Goal: Task Accomplishment & Management: Use online tool/utility

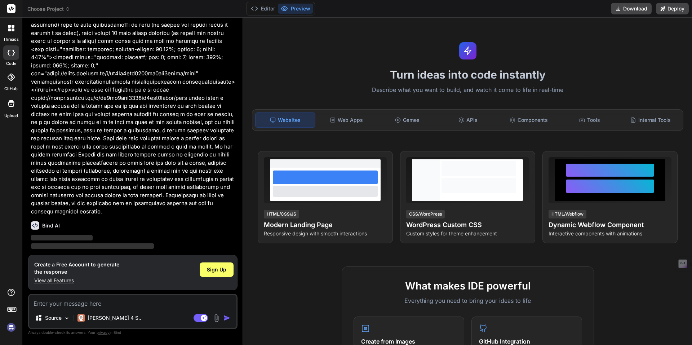
scroll to position [319, 0]
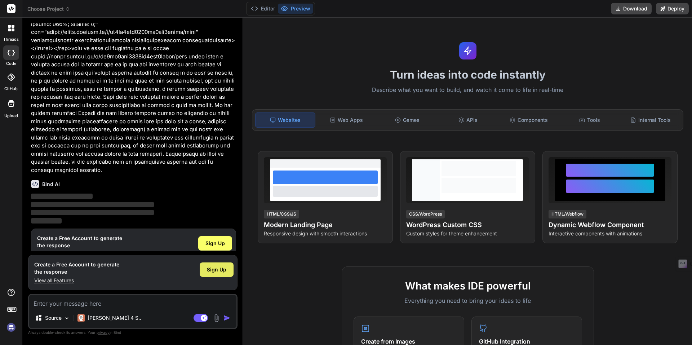
click at [227, 276] on div "Sign Up" at bounding box center [217, 270] width 34 height 14
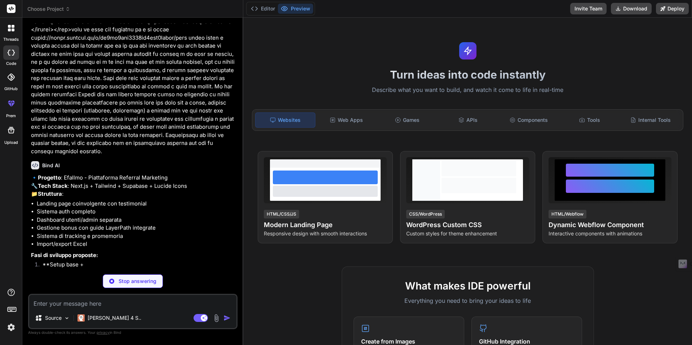
scroll to position [340, 0]
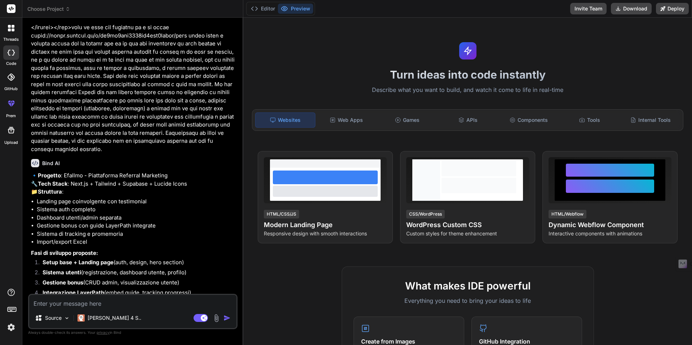
type textarea "x"
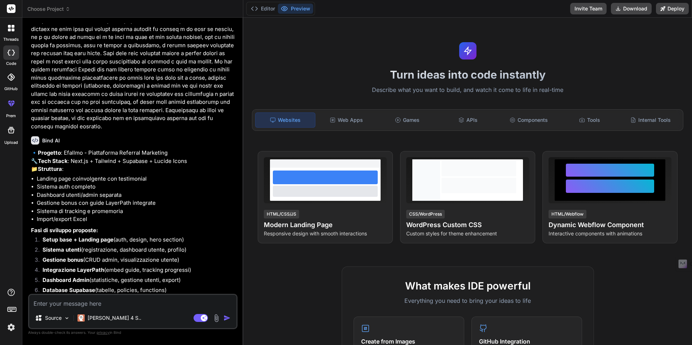
scroll to position [386, 0]
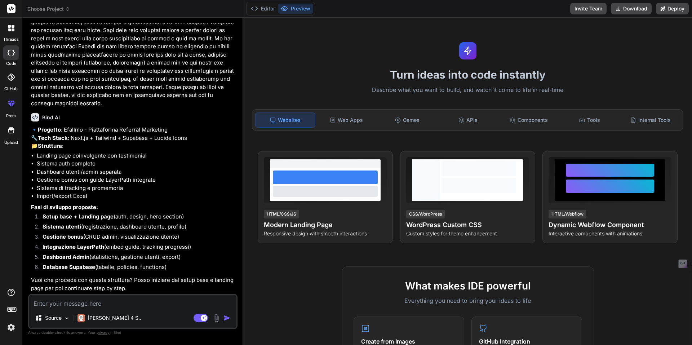
click at [156, 301] on textarea at bounding box center [132, 301] width 207 height 13
type textarea "p"
type textarea "x"
type textarea "pr"
type textarea "x"
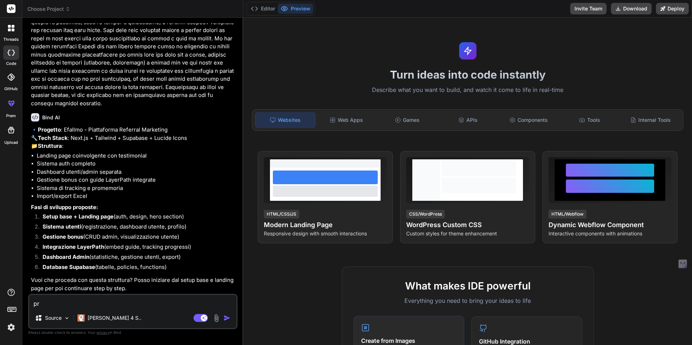
type textarea "pro"
type textarea "x"
type textarea "proc"
type textarea "x"
type textarea "proce"
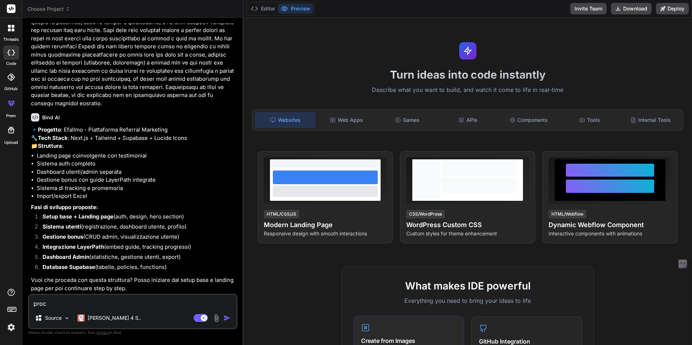
type textarea "x"
type textarea "proced"
type textarea "x"
type textarea "procedi"
type textarea "x"
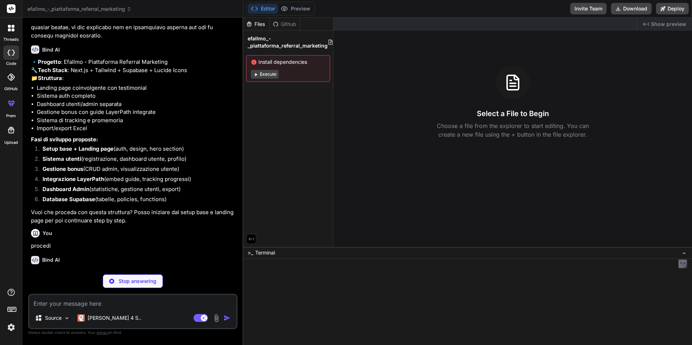
scroll to position [461, 0]
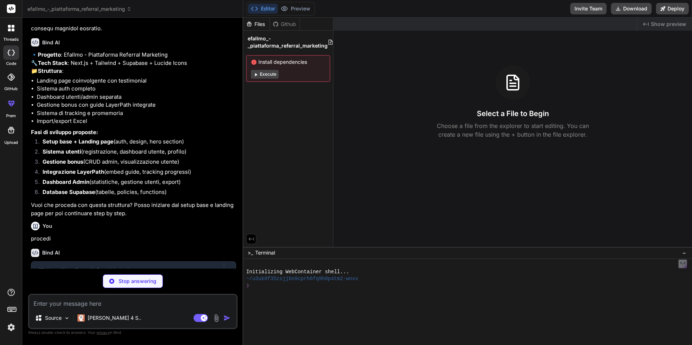
click at [261, 75] on button "Execute" at bounding box center [265, 74] width 28 height 9
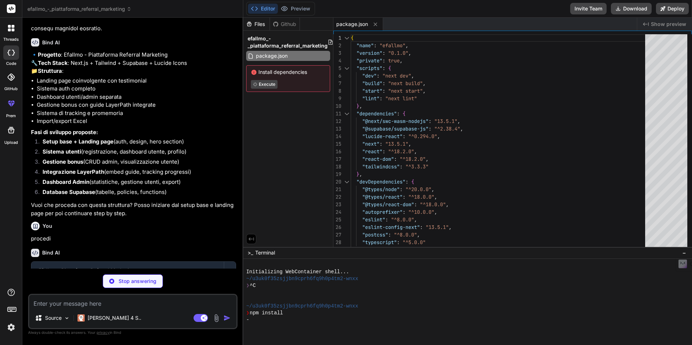
type textarea "x"
type textarea "module.exports = nextConfig"
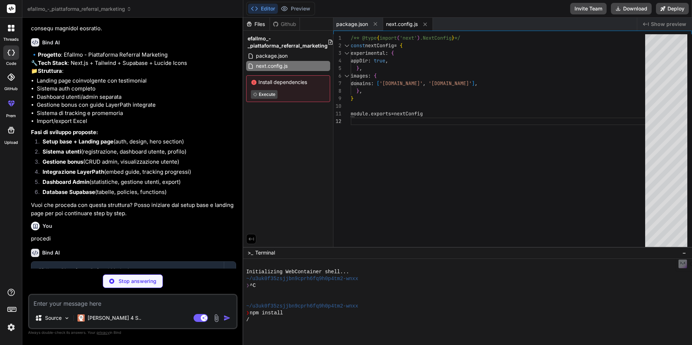
type textarea "x"
type textarea "} } }, }, plugins: [], }"
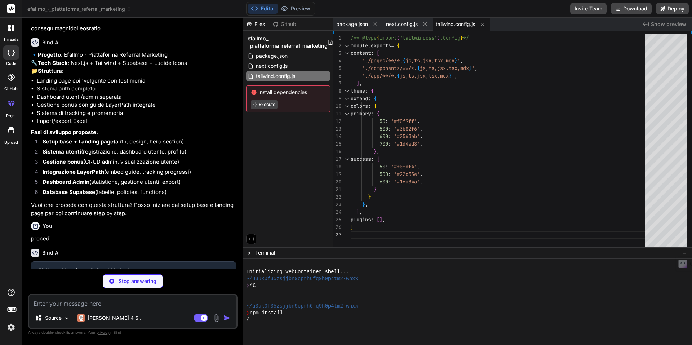
type textarea "x"
type textarea "module.exports = { plugins: { tailwindcss: {}, autoprefixer: {}, }, }"
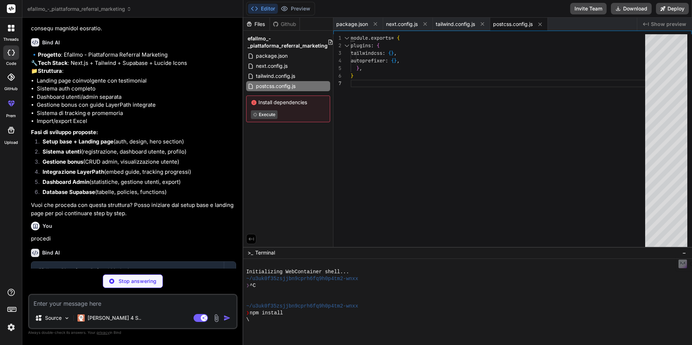
type textarea "x"
type textarea "{ "compilerOptions": { "paths": { "@/*": ["./app/*"] } } }"
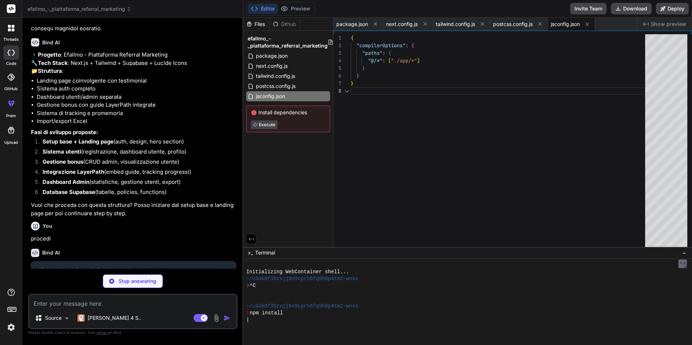
scroll to position [34, 0]
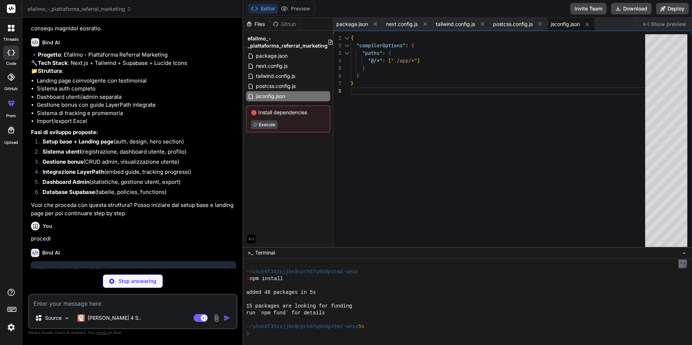
type textarea "x"
type textarea "NEXT_PUBLIC_SUPABASE_URL=your_supabase_url_here NEXT_PUBLIC_SUPABASE_ANON_KEY=y…"
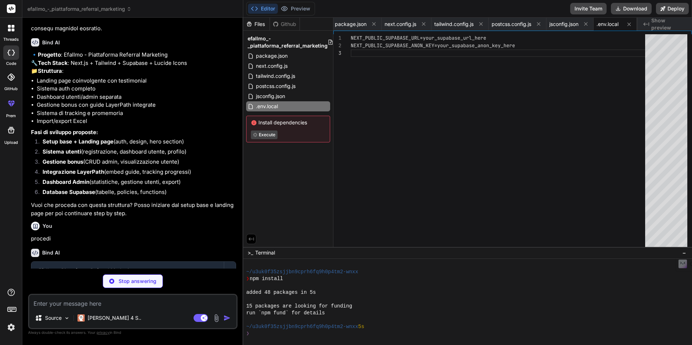
scroll to position [55, 0]
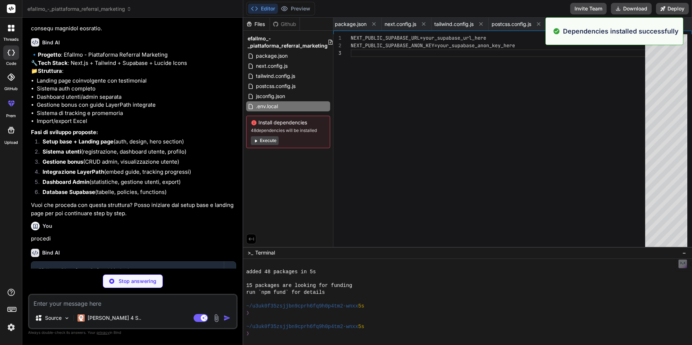
type textarea "x"
type textarea ".btn-secondary { @apply bg-white text-primary-600 hover:bg-gray-50 font-semibol…"
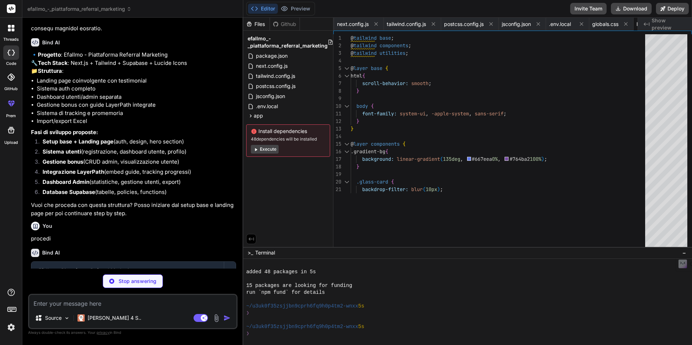
type textarea "x"
type textarea "}"
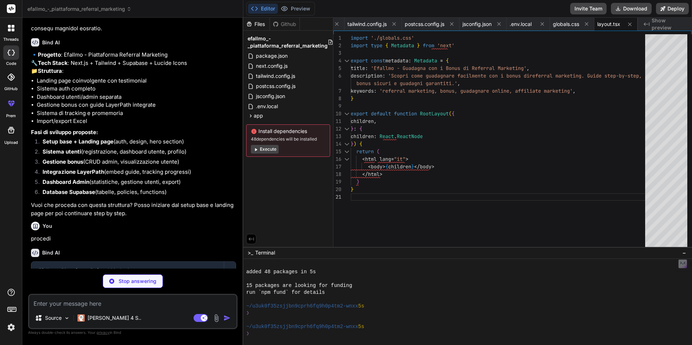
type textarea "x"
type textarea "<Hero /> <Features /> <BonusPreview /> <Testimonials /> <CTA /> <Footer /> </ma…"
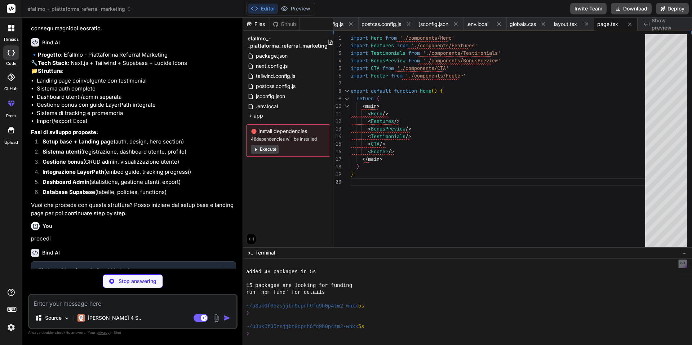
click at [272, 149] on button "Execute" at bounding box center [265, 149] width 28 height 9
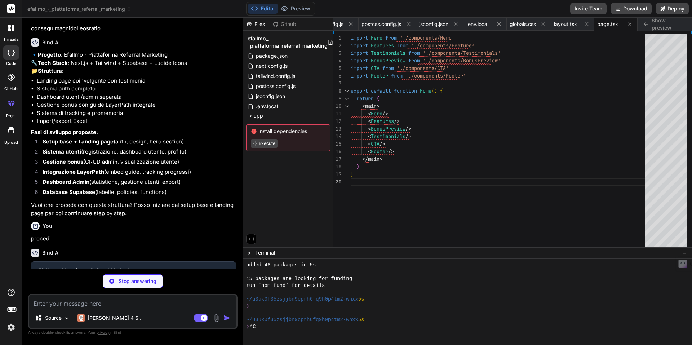
scroll to position [89, 0]
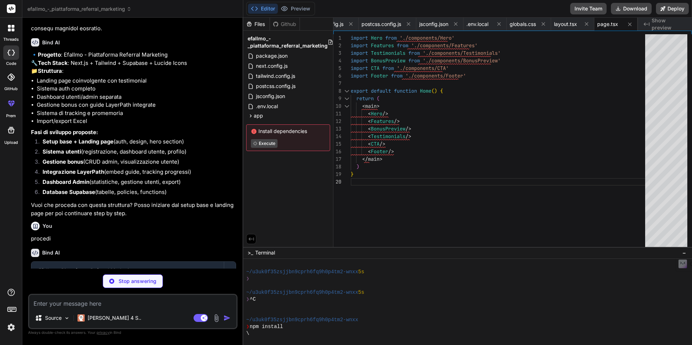
type textarea "x"
type textarea ")} </> ) }"
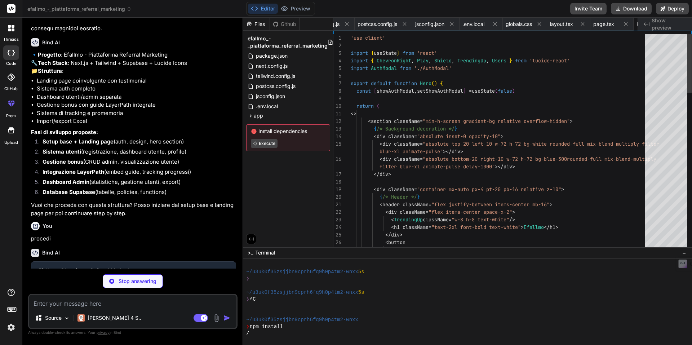
scroll to position [0, 179]
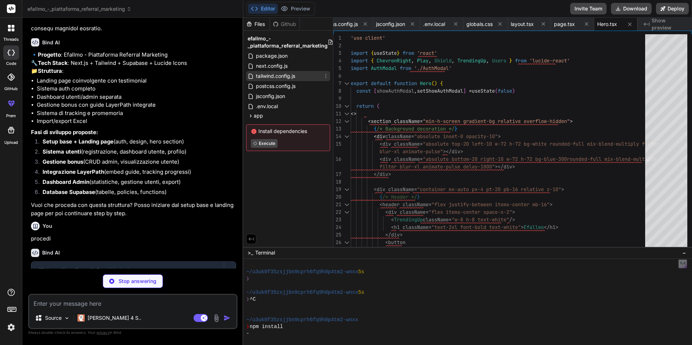
type textarea "x"
type textarea "<p className="text-gray-600">Completa i bonus seguendo le nostre guide e inizia…"
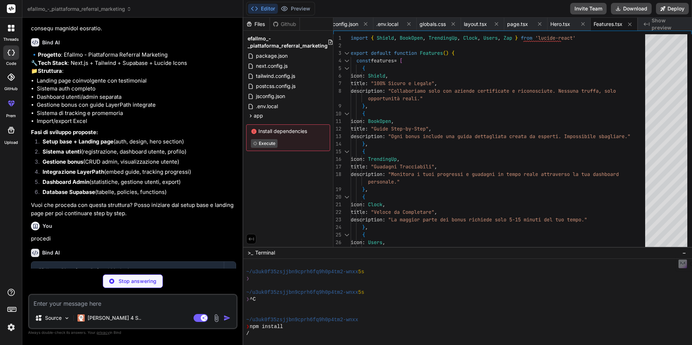
type textarea "x"
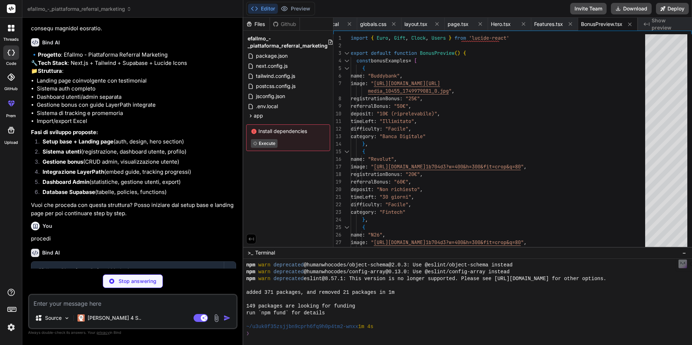
scroll to position [206, 0]
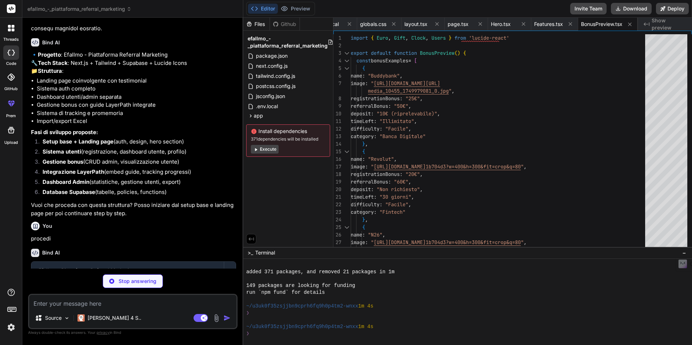
click at [265, 147] on button "Execute" at bounding box center [265, 149] width 28 height 9
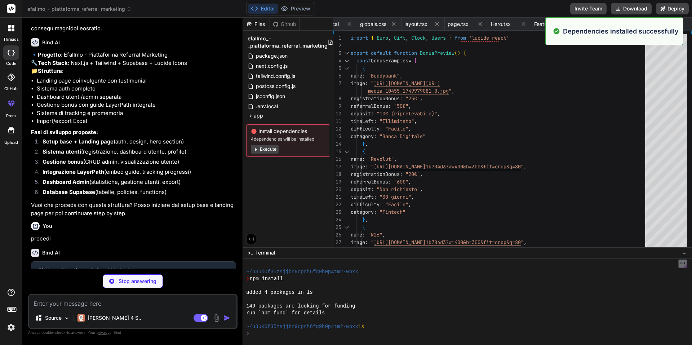
scroll to position [308, 0]
click at [265, 147] on button "Execute" at bounding box center [265, 149] width 28 height 9
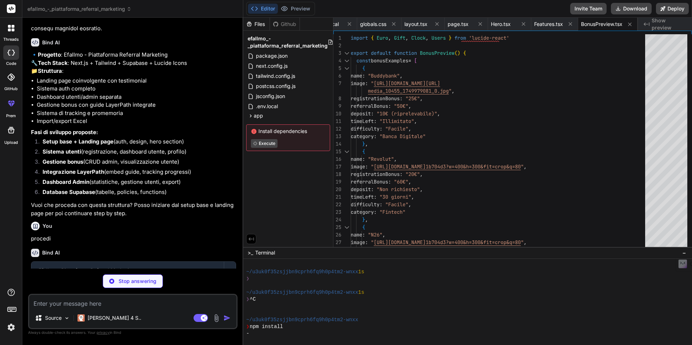
scroll to position [391, 0]
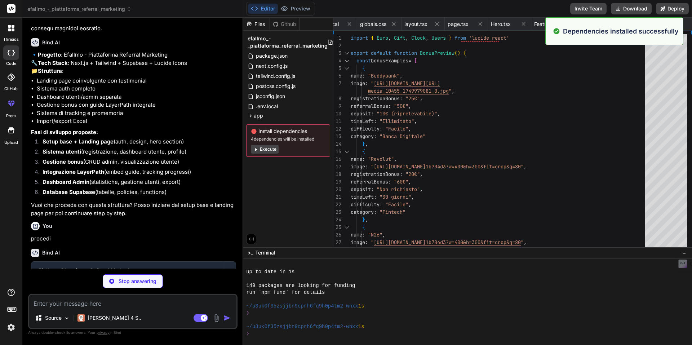
click at [265, 147] on button "Execute" at bounding box center [265, 149] width 28 height 9
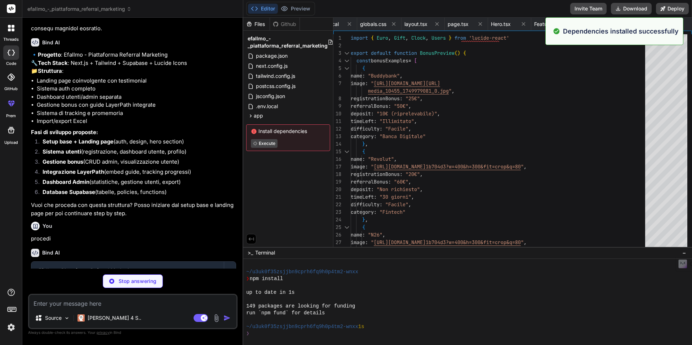
scroll to position [493, 0]
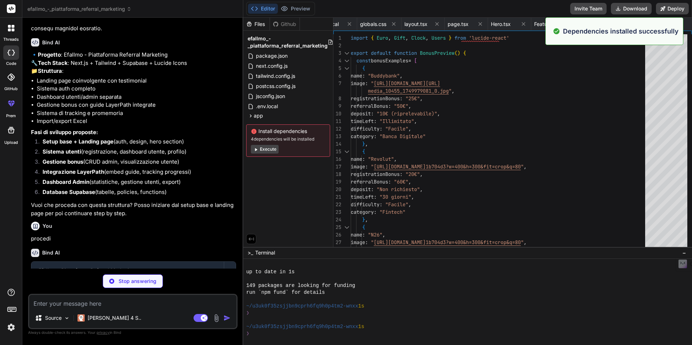
click at [265, 147] on button "Execute" at bounding box center [265, 149] width 28 height 9
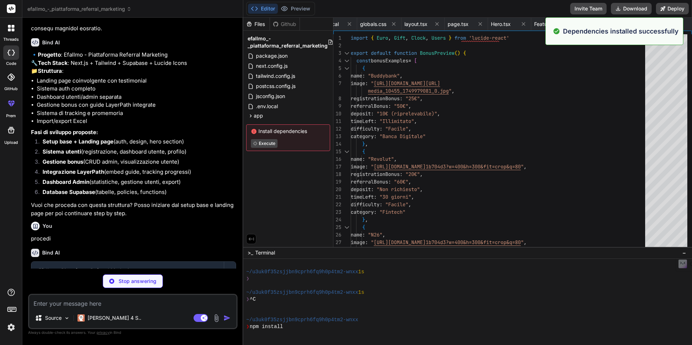
scroll to position [548, 0]
type textarea "x"
type textarea "</div> </div> </div> </section> ) }"
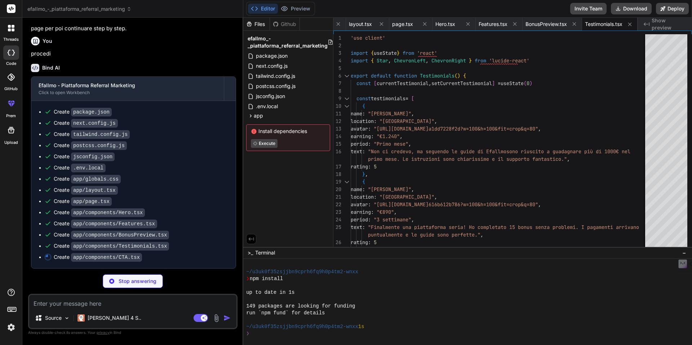
scroll to position [617, 0]
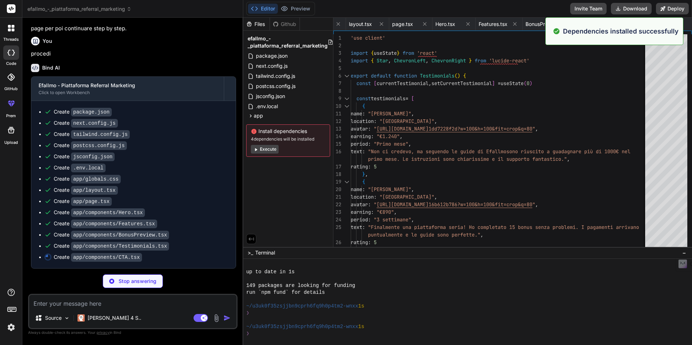
click at [272, 153] on button "Execute" at bounding box center [265, 149] width 28 height 9
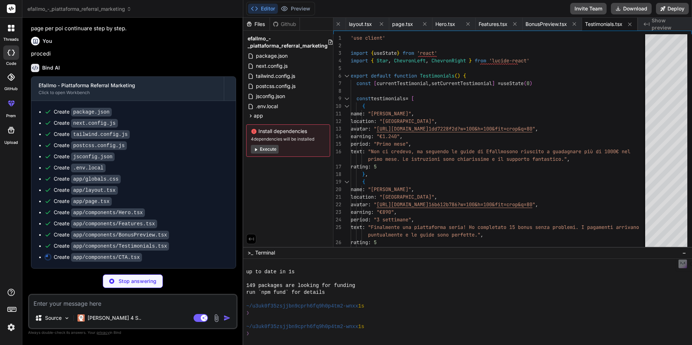
click at [261, 147] on button "Execute" at bounding box center [265, 149] width 28 height 9
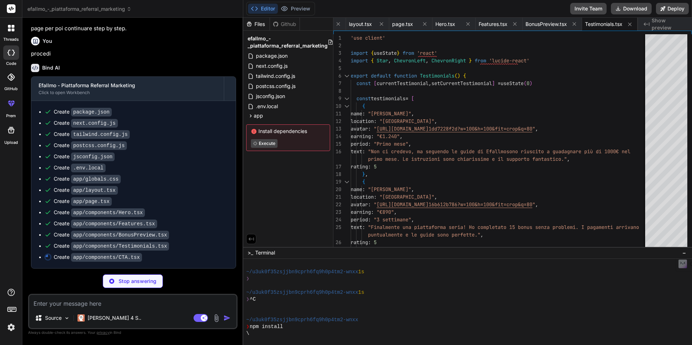
scroll to position [802, 0]
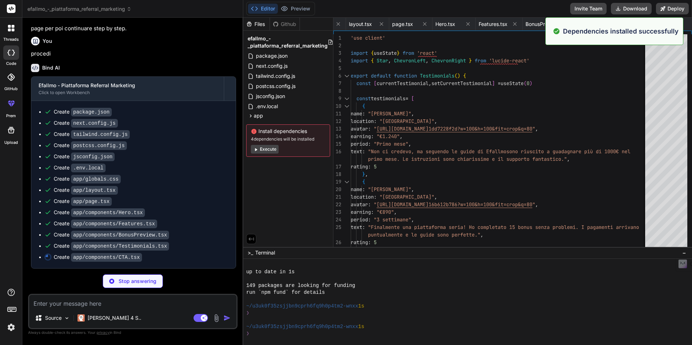
click at [265, 150] on button "Execute" at bounding box center [265, 149] width 28 height 9
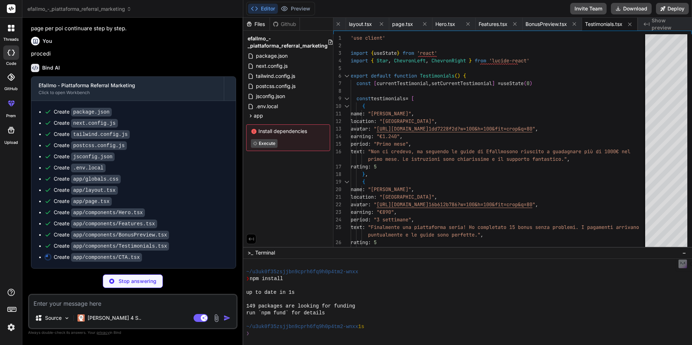
scroll to position [925, 0]
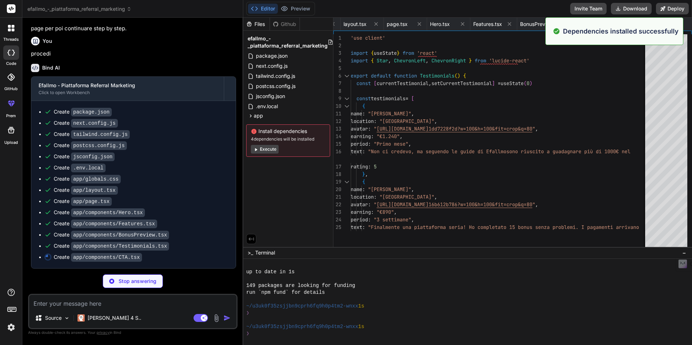
type textarea "x"
type textarea ")} </> ) }"
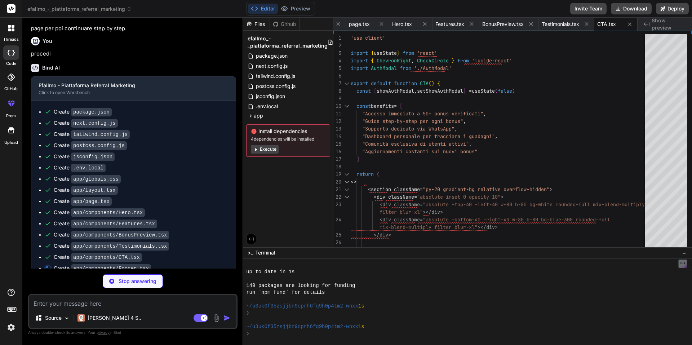
click at [253, 132] on icon at bounding box center [254, 131] width 5 height 5
click at [254, 150] on icon at bounding box center [255, 149] width 5 height 5
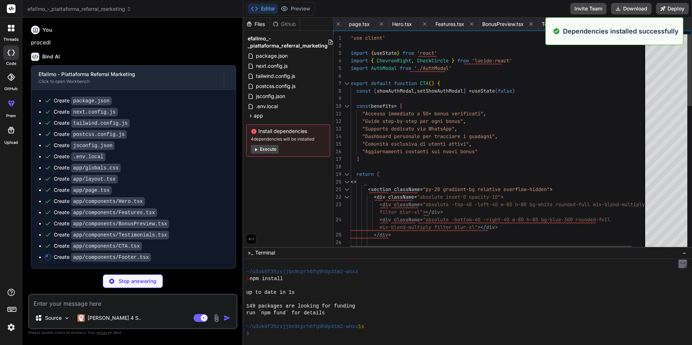
scroll to position [1028, 0]
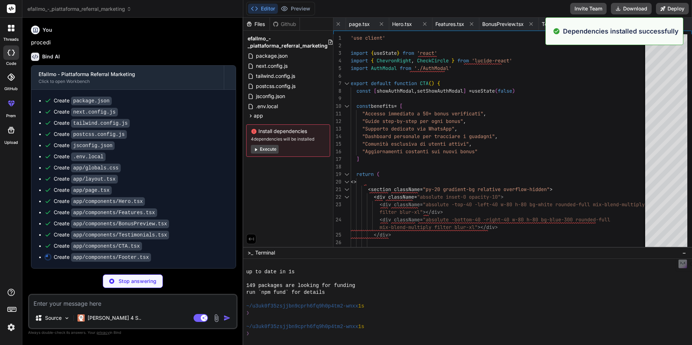
click at [271, 153] on button "Execute" at bounding box center [265, 149] width 28 height 9
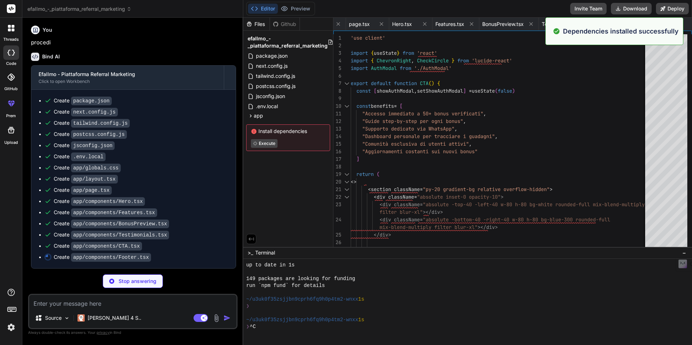
scroll to position [0, 0]
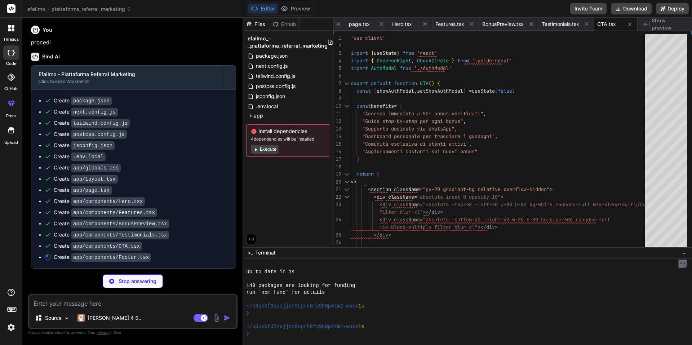
type textarea "x"
type textarea "<a href="#" className="text-gray-400 hover:text-white transition-colors">Telegr…"
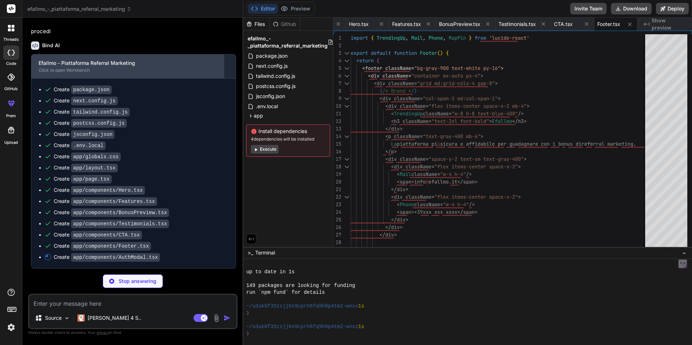
type textarea "x"
type textarea "</div> </div> ) }"
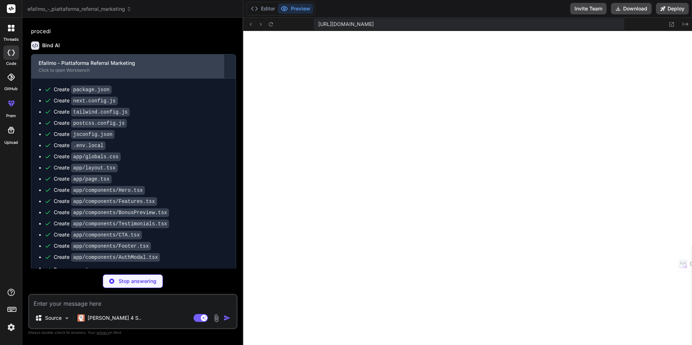
scroll to position [1487, 0]
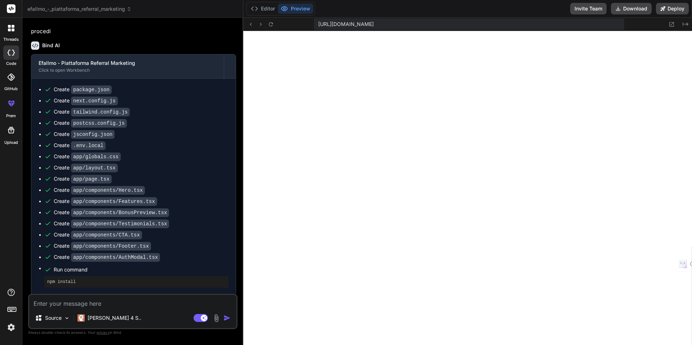
click at [118, 304] on textarea at bounding box center [132, 301] width 207 height 13
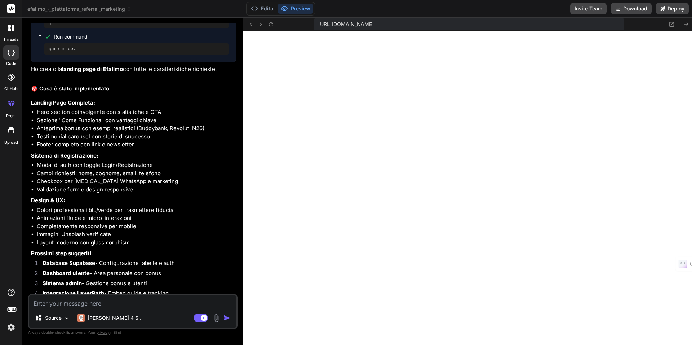
scroll to position [954, 0]
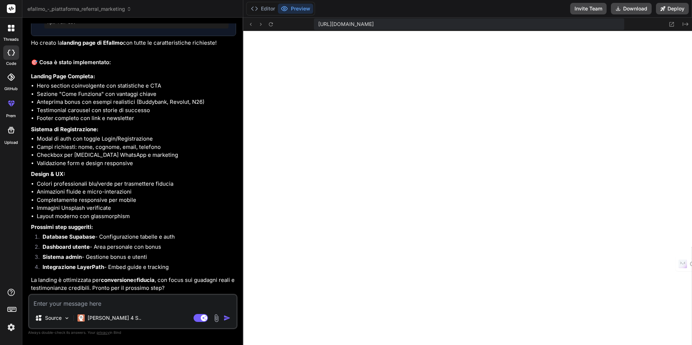
type textarea "x"
type textarea "e"
type textarea "x"
type textarea "ec"
type textarea "x"
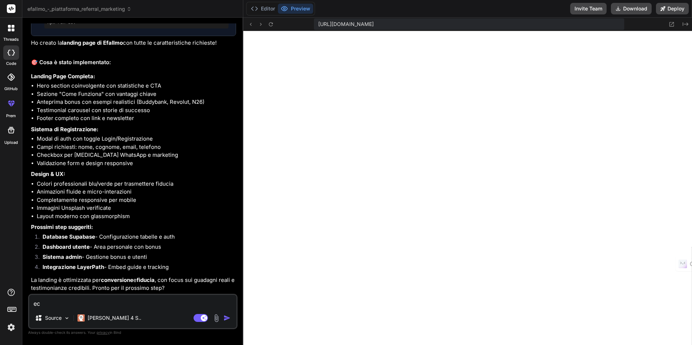
type textarea "ecc"
type textarea "x"
type textarea "ecco"
type textarea "x"
type textarea "ecco"
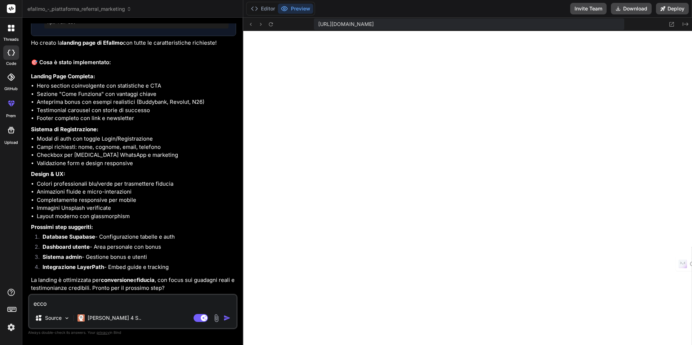
type textarea "x"
type textarea "ecco i"
type textarea "x"
type textarea "ecco il"
type textarea "x"
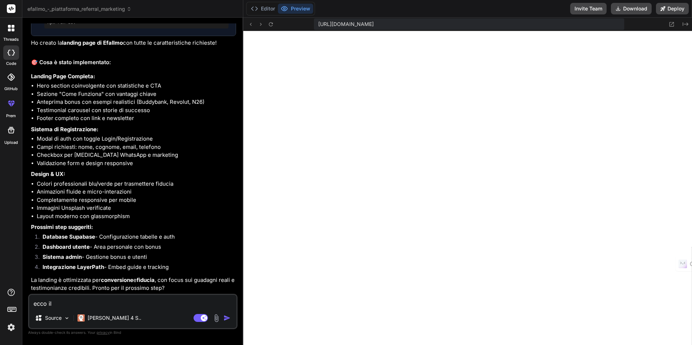
type textarea "ecco il"
type textarea "x"
type textarea "ecco il t"
type textarea "x"
type textarea "ecco il"
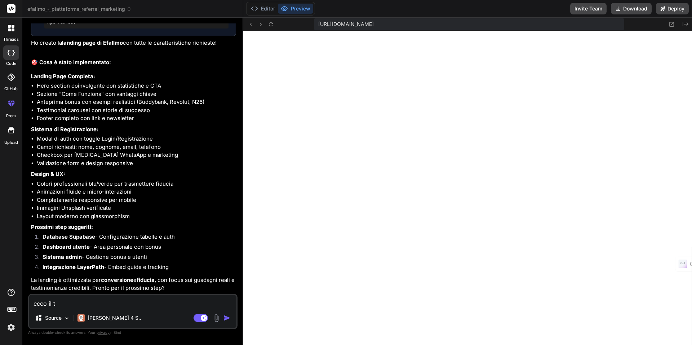
type textarea "x"
type textarea "ecco il a"
type textarea "x"
type textarea "ecco il ac"
type textarea "x"
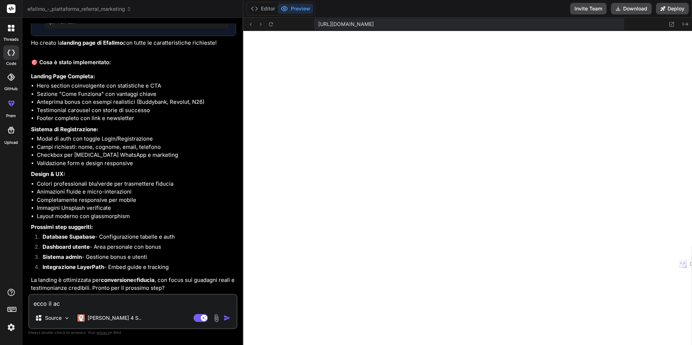
type textarea "ecco il acc"
type textarea "x"
type textarea "ecco il acce"
type textarea "x"
type textarea "ecco il acces"
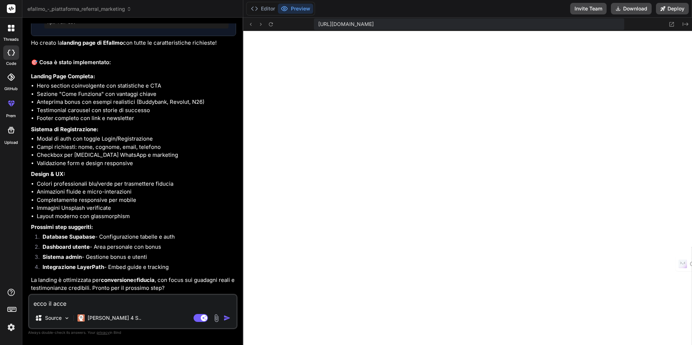
type textarea "x"
type textarea "ecco il access"
type textarea "x"
type textarea "ecco il access"
type textarea "x"
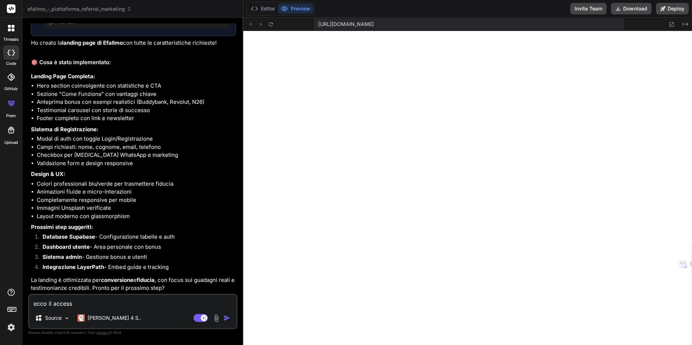
type textarea "ecco il access"
type textarea "x"
type textarea "ecco il access"
type textarea "x"
type textarea "ecco il access r"
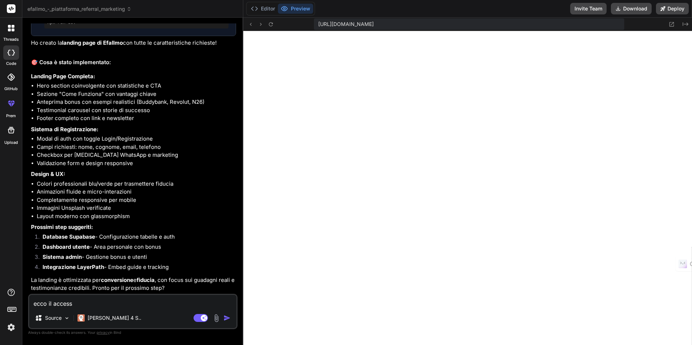
type textarea "x"
type textarea "ecco il access ro"
type textarea "x"
type textarea "ecco il access r"
type textarea "x"
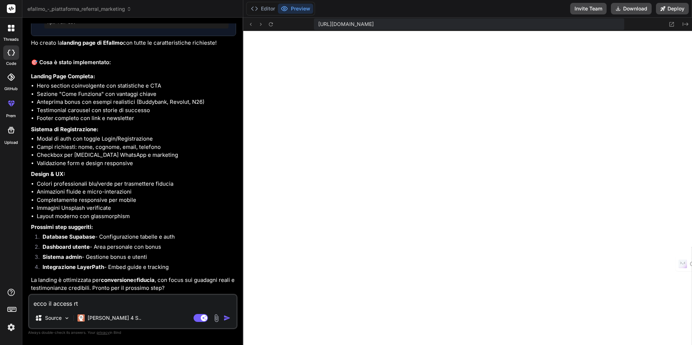
type textarea "ecco il access r"
type textarea "x"
type textarea "ecco il access ro"
type textarea "x"
type textarea "ecco il access r"
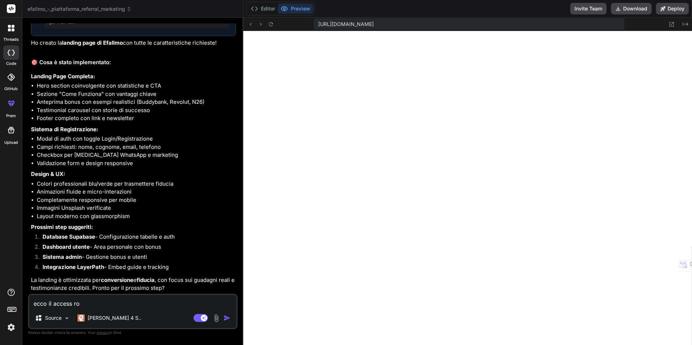
type textarea "x"
type textarea "ecco il access"
type textarea "x"
type textarea "ecco il access t"
type textarea "x"
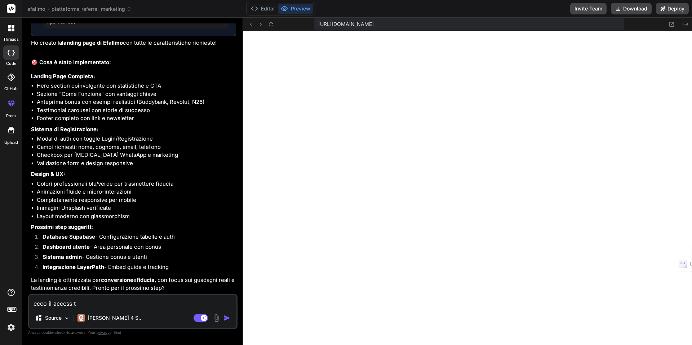
type textarea "ecco il access to"
type textarea "x"
type textarea "ecco il access tok"
type textarea "x"
type textarea "ecco il access toke"
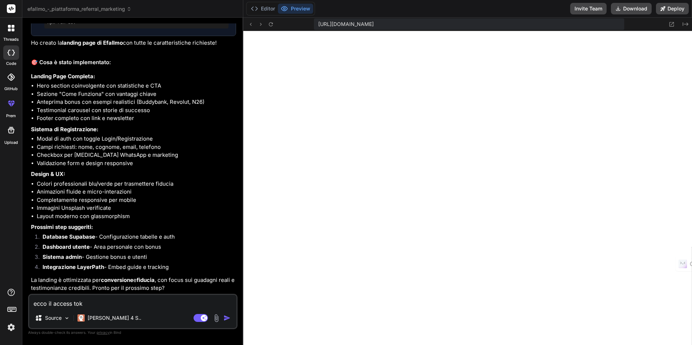
type textarea "x"
type textarea "ecco il access token"
type textarea "x"
type textarea "ecco il access token"
type textarea "x"
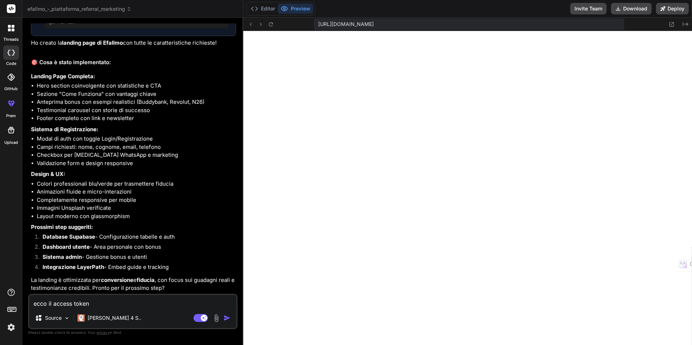
type textarea "ecco il access token d"
type textarea "x"
type textarea "ecco il access token di"
type textarea "x"
type textarea "ecco il access token di"
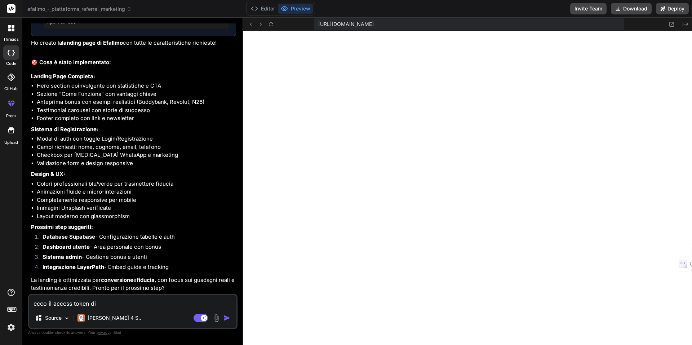
type textarea "x"
type textarea "ecco il access token di s"
type textarea "x"
type textarea "ecco il access token di su"
type textarea "x"
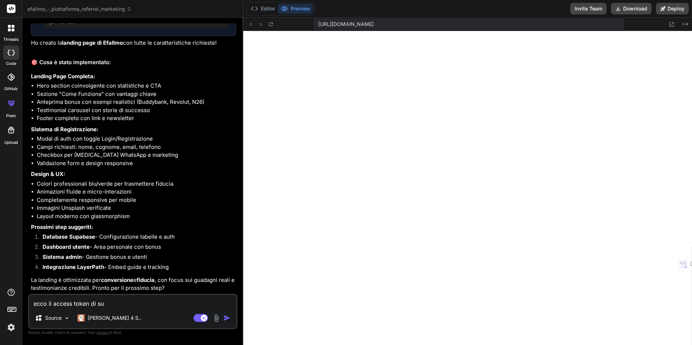
type textarea "ecco il access token di sup"
type textarea "x"
type textarea "ecco il access token di supa"
type textarea "x"
type textarea "ecco il access token di supab"
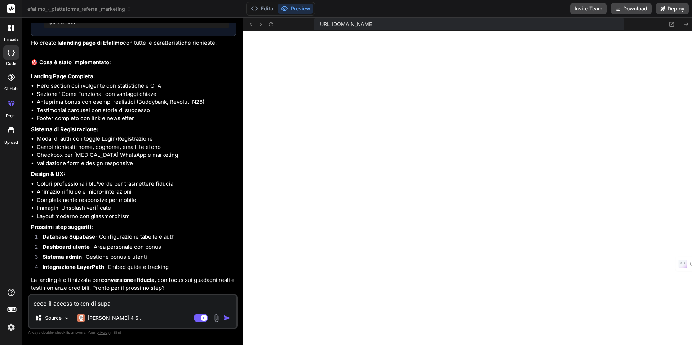
type textarea "x"
type textarea "ecco il access token di supaba"
type textarea "x"
type textarea "ecco il access token di supabas"
type textarea "x"
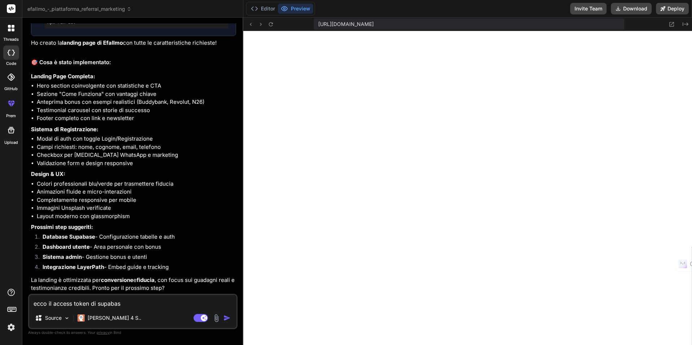
type textarea "ecco il access token di supabase"
type textarea "x"
type textarea "ecco il access token di supabase:"
type textarea "x"
type textarea "ecco il access token di supabase:"
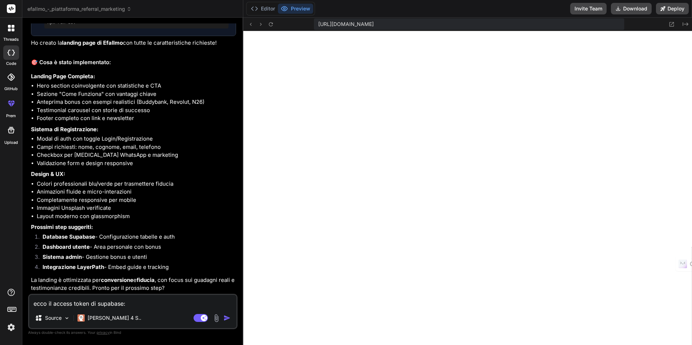
type textarea "x"
paste textarea "sbp_e743290dfb748ff02b607aa2fc0de99bc25348c4"
type textarea "ecco il access token di supabase: sbp_e743290dfb748ff02b607aa2fc0de99bc25348c4"
type textarea "x"
type textarea "ecco il access token di supabase: sbp_e743290dfb748ff02b607aa2fc0de99bc25348c4"
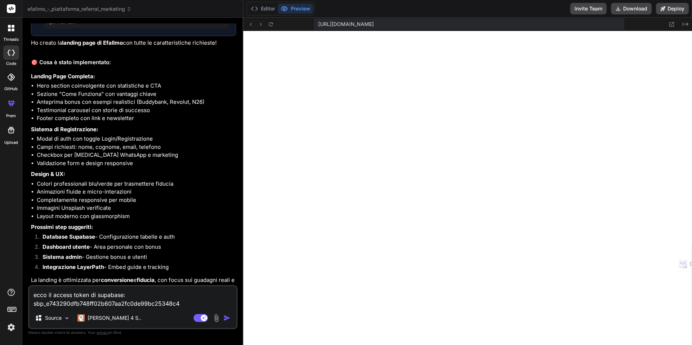
type textarea "x"
type textarea "ecco il access token di supabase: sbp_e743290dfb748ff02b607aa2fc0de99bc25348c4 c"
type textarea "x"
type textarea "ecco il access token di supabase: sbp_e743290dfb748ff02b607aa2fc0de99bc25348c4 …"
type textarea "x"
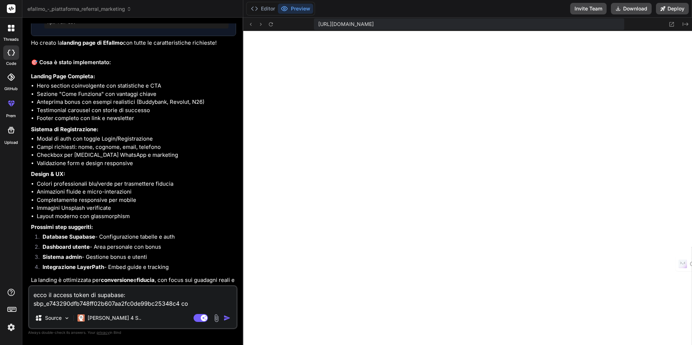
type textarea "ecco il access token di supabase: sbp_e743290dfb748ff02b607aa2fc0de99bc25348c4 …"
type textarea "x"
type textarea "ecco il access token di supabase: sbp_e743290dfb748ff02b607aa2fc0de99bc25348c4 …"
type textarea "x"
type textarea "ecco il access token di supabase: sbp_e743290dfb748ff02b607aa2fc0de99bc25348c4 …"
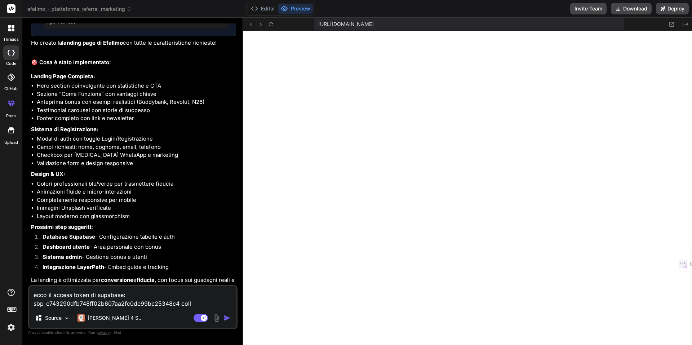
type textarea "x"
type textarea "ecco il access token di supabase: sbp_e743290dfb748ff02b607aa2fc0de99bc25348c4 …"
type textarea "x"
type textarea "ecco il access token di supabase: sbp_e743290dfb748ff02b607aa2fc0de99bc25348c4 …"
type textarea "x"
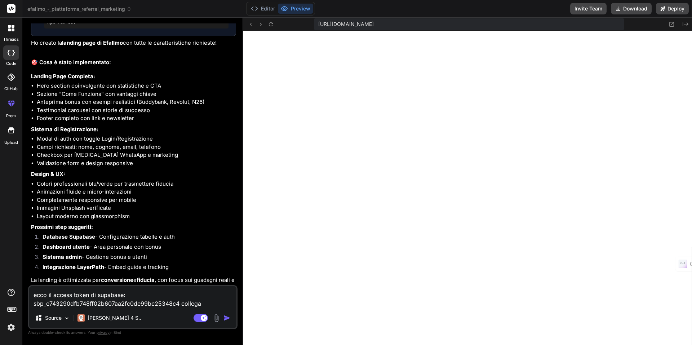
type textarea "ecco il access token di supabase: sbp_e743290dfb748ff02b607aa2fc0de99bc25348c4 …"
type textarea "x"
type textarea "ecco il access token di supabase: sbp_e743290dfb748ff02b607aa2fc0de99bc25348c4 …"
type textarea "x"
type textarea "ecco il access token di supabase: sbp_e743290dfb748ff02b607aa2fc0de99bc25348c4 …"
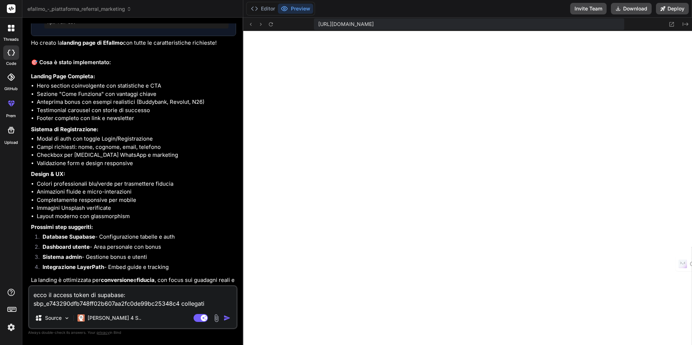
type textarea "x"
type textarea "ecco il access token di supabase: sbp_e743290dfb748ff02b607aa2fc0de99bc25348c4 …"
type textarea "x"
type textarea "ecco il access token di supabase: sbp_e743290dfb748ff02b607aa2fc0de99bc25348c4 …"
type textarea "x"
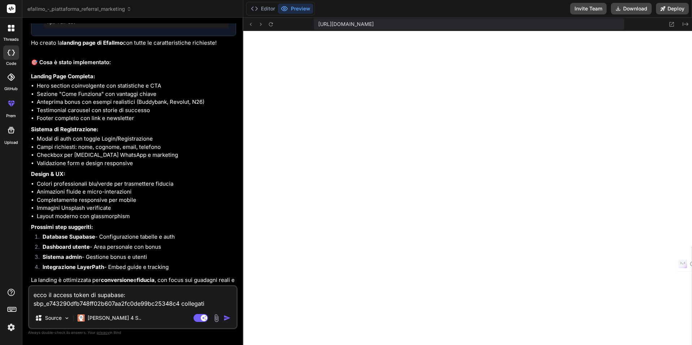
type textarea "ecco il access token di supabase: sbp_e743290dfb748ff02b607aa2fc0de99bc25348c4 …"
type textarea "x"
type textarea "ecco il access token di supabase: sbp_e743290dfb748ff02b607aa2fc0de99bc25348c4 …"
type textarea "x"
type textarea "ecco il access token di supabase: sbp_e743290dfb748ff02b607aa2fc0de99bc25348c4 …"
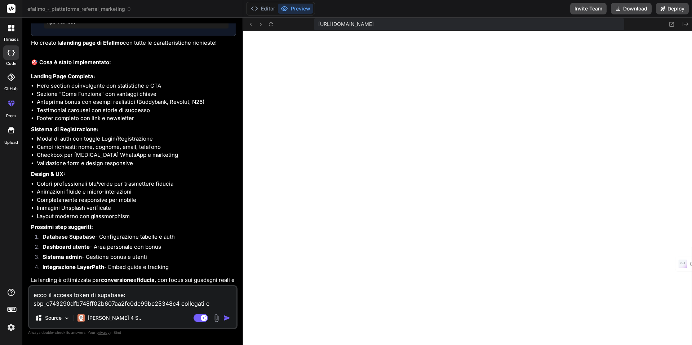
type textarea "x"
type textarea "ecco il access token di supabase: sbp_e743290dfb748ff02b607aa2fc0de99bc25348c4 …"
type textarea "x"
type textarea "ecco il access token di supabase: sbp_e743290dfb748ff02b607aa2fc0de99bc25348c4 …"
type textarea "x"
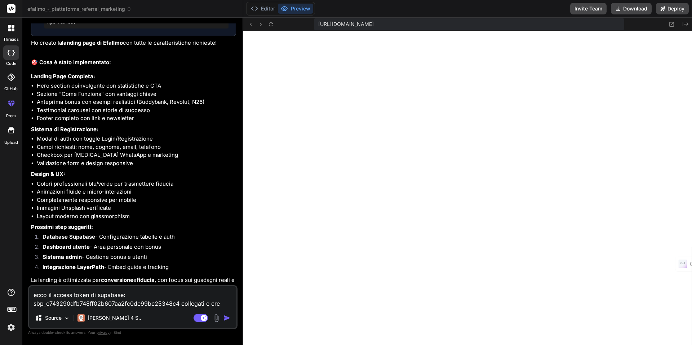
type textarea "ecco il access token di supabase: sbp_e743290dfb748ff02b607aa2fc0de99bc25348c4 …"
type textarea "x"
type textarea "ecco il access token di supabase: sbp_e743290dfb748ff02b607aa2fc0de99bc25348c4 …"
type textarea "x"
type textarea "ecco il access token di supabase: sbp_e743290dfb748ff02b607aa2fc0de99bc25348c4 …"
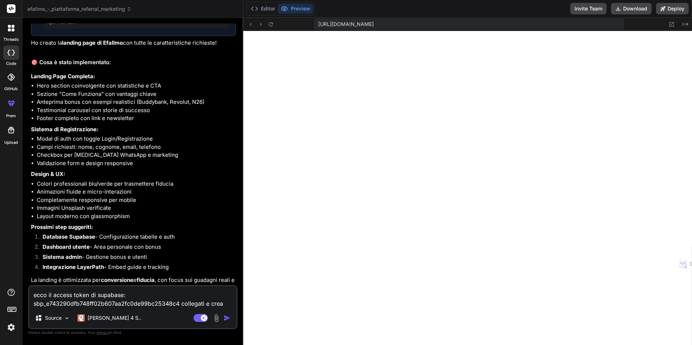
type textarea "x"
type textarea "ecco il access token di supabase: sbp_e743290dfb748ff02b607aa2fc0de99bc25348c4 …"
type textarea "x"
type textarea "ecco il access token di supabase: sbp_e743290dfb748ff02b607aa2fc0de99bc25348c4 …"
type textarea "x"
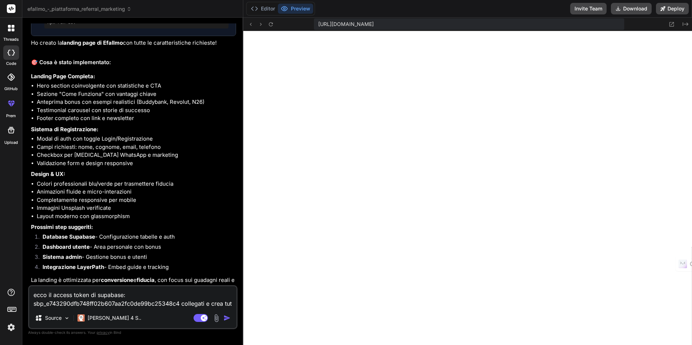
type textarea "ecco il access token di supabase: sbp_e743290dfb748ff02b607aa2fc0de99bc25348c4 …"
type textarea "x"
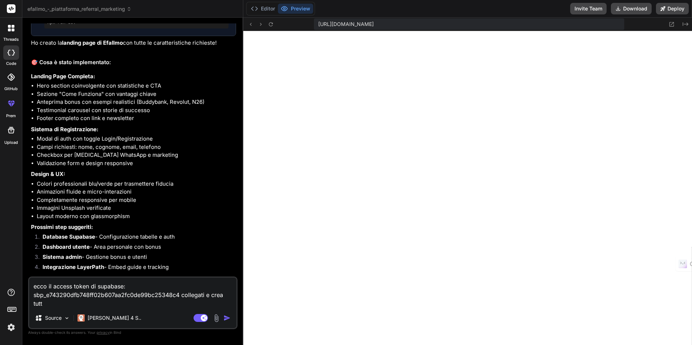
type textarea "ecco il access token di supabase: sbp_e743290dfb748ff02b607aa2fc0de99bc25348c4 …"
type textarea "x"
type textarea "ecco il access token di supabase: sbp_e743290dfb748ff02b607aa2fc0de99bc25348c4 …"
type textarea "x"
type textarea "ecco il access token di supabase: sbp_e743290dfb748ff02b607aa2fc0de99bc25348c4 …"
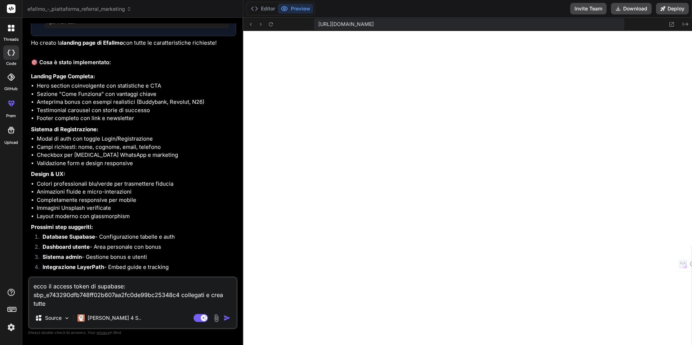
type textarea "x"
type textarea "ecco il access token di supabase: sbp_e743290dfb748ff02b607aa2fc0de99bc25348c4 …"
type textarea "x"
type textarea "ecco il access token di supabase: sbp_e743290dfb748ff02b607aa2fc0de99bc25348c4 …"
type textarea "x"
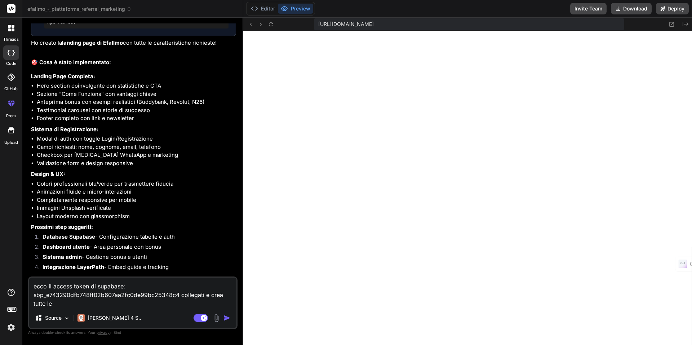
type textarea "ecco il access token di supabase: sbp_e743290dfb748ff02b607aa2fc0de99bc25348c4 …"
type textarea "x"
type textarea "ecco il access token di supabase: sbp_e743290dfb748ff02b607aa2fc0de99bc25348c4 …"
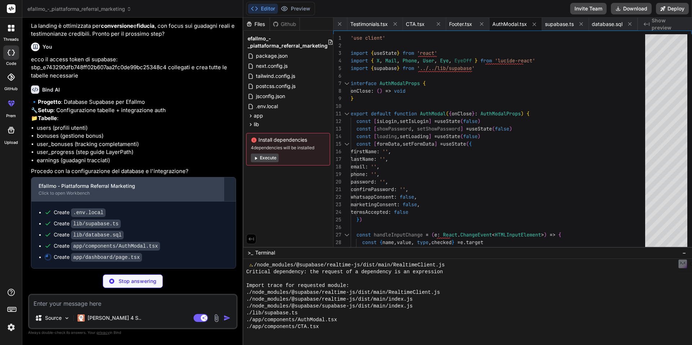
scroll to position [1569, 0]
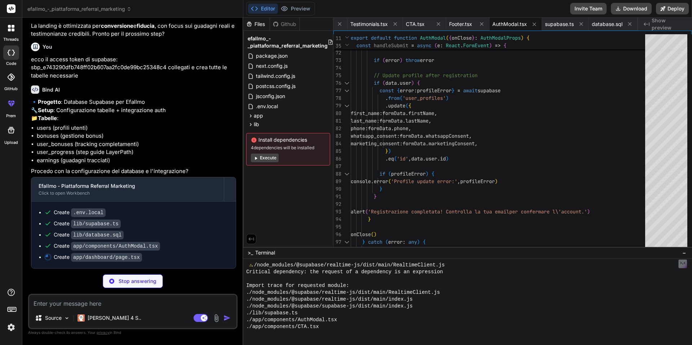
click at [273, 159] on button "Execute" at bounding box center [265, 158] width 28 height 9
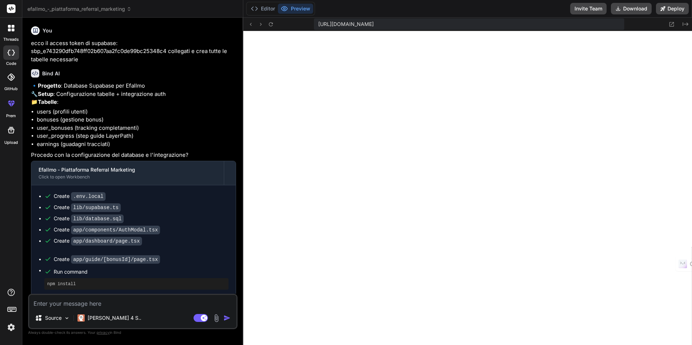
scroll to position [3008, 0]
click at [109, 306] on textarea at bounding box center [132, 301] width 207 height 13
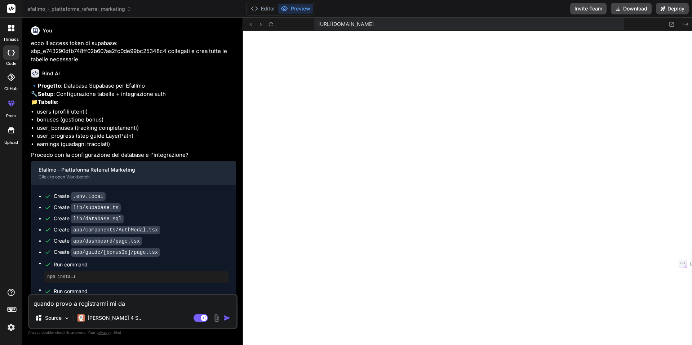
paste textarea "Errore: Failed to fetch"
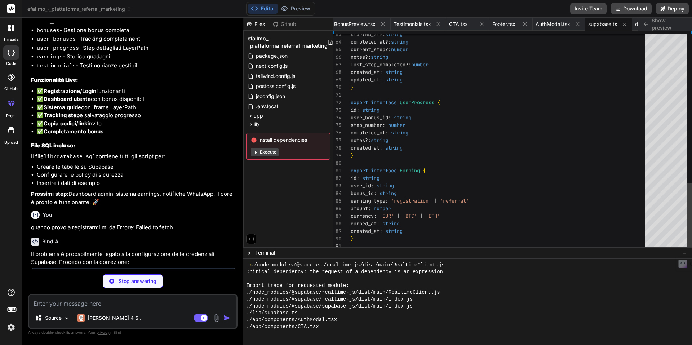
scroll to position [3295, 0]
click at [270, 154] on button "Execute" at bounding box center [265, 152] width 28 height 9
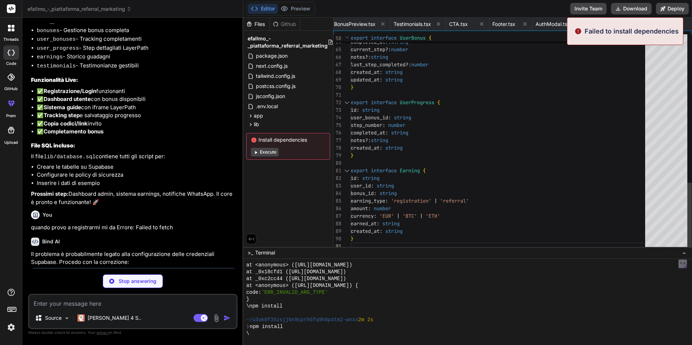
scroll to position [3994, 0]
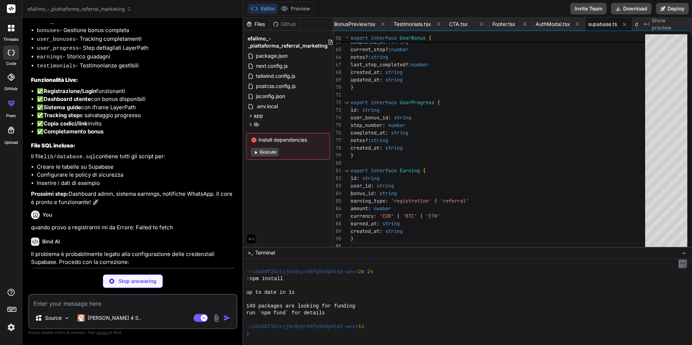
click at [139, 304] on textarea at bounding box center [132, 301] width 207 height 13
paste textarea "[URL][DOMAIN_NAME]"
click at [33, 306] on textarea "[URL][DOMAIN_NAME]" at bounding box center [132, 301] width 207 height 13
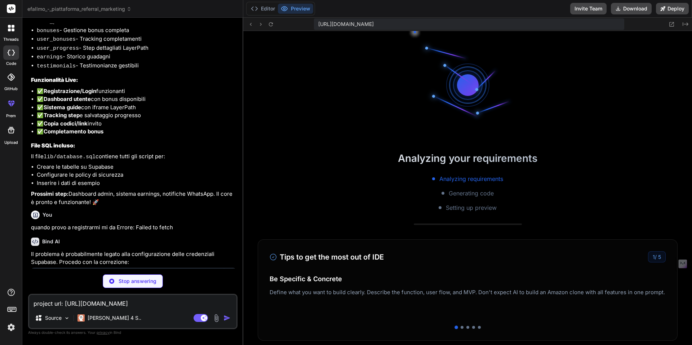
scroll to position [4282, 0]
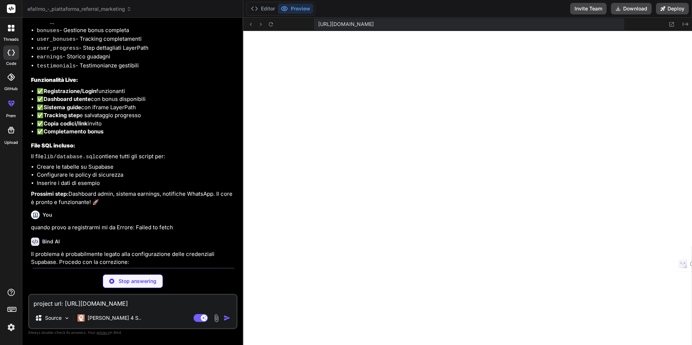
click at [189, 300] on textarea "project url: https://qqyjztmjczvqcohqvrnh.supabase.co" at bounding box center [132, 301] width 207 height 13
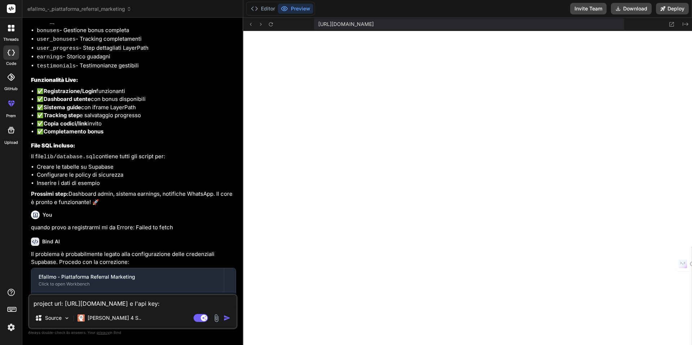
paste textarea "eyJhbGciOiJIUzI1NiIsInR5cCI6IkpXVCJ9.eyJpc3MiOiJzdXBhYmFzZSIsInJlZiI6InFxeWp6dG…"
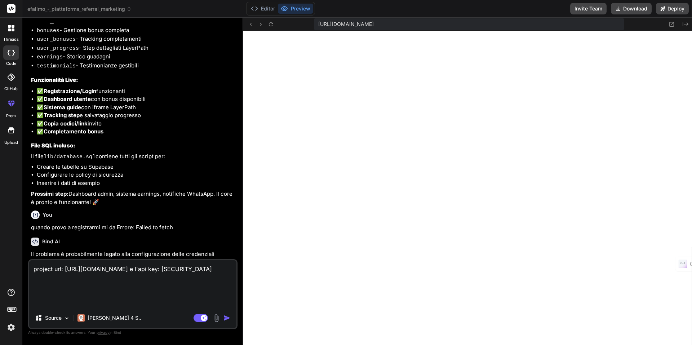
click at [226, 320] on img "button" at bounding box center [227, 317] width 7 height 7
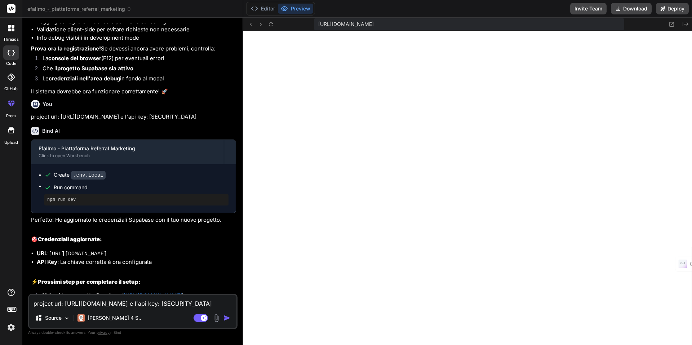
scroll to position [5899, 0]
click at [79, 307] on textarea "project url: [URL][DOMAIN_NAME] e l'api key: [SECURITY_DATA]" at bounding box center [132, 301] width 207 height 13
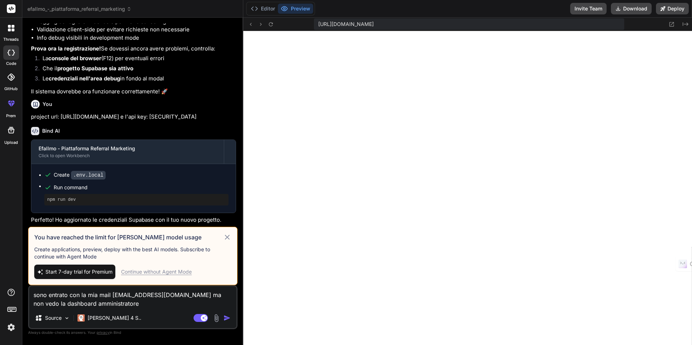
click at [175, 272] on div "Continue without Agent Mode" at bounding box center [156, 271] width 71 height 7
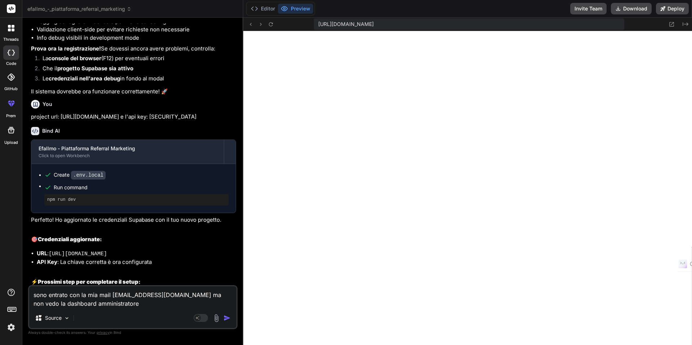
click at [231, 318] on img "button" at bounding box center [227, 317] width 7 height 7
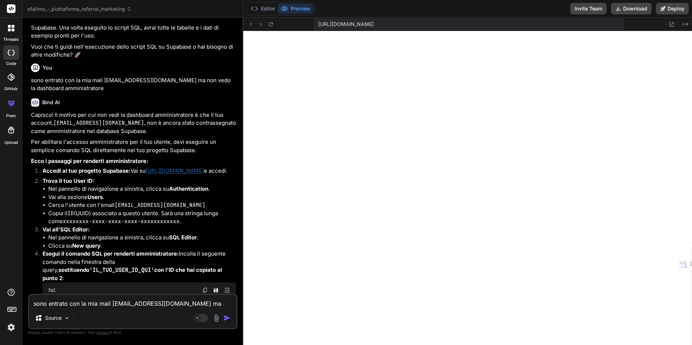
scroll to position [2392, 0]
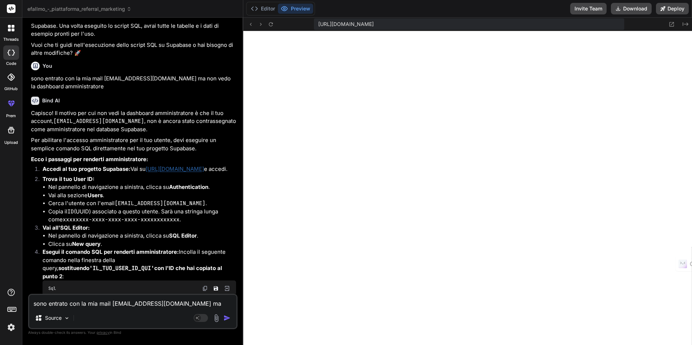
click at [159, 172] on link "[URL][DOMAIN_NAME]" at bounding box center [175, 169] width 58 height 7
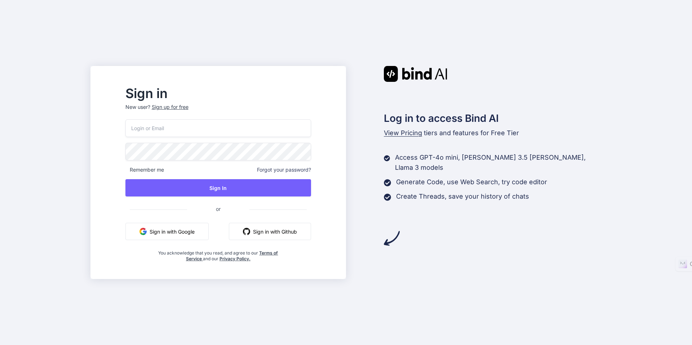
click at [189, 109] on div "Sign up for free" at bounding box center [170, 106] width 37 height 7
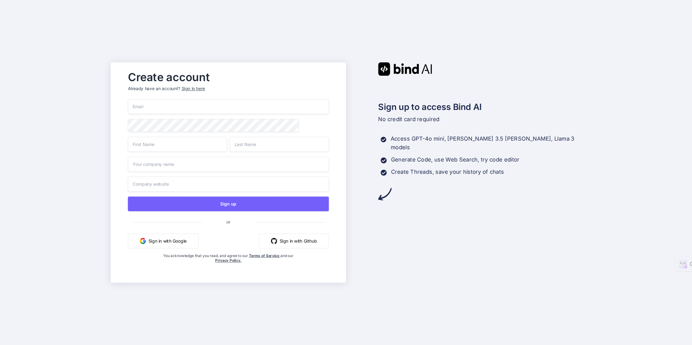
click at [225, 109] on input "email" at bounding box center [228, 106] width 201 height 15
type input "collaroaniello@outlook.it"
click at [154, 145] on input "text" at bounding box center [177, 144] width 99 height 15
drag, startPoint x: 155, startPoint y: 143, endPoint x: 144, endPoint y: 149, distance: 12.6
click at [144, 149] on input "aniello" at bounding box center [177, 144] width 99 height 15
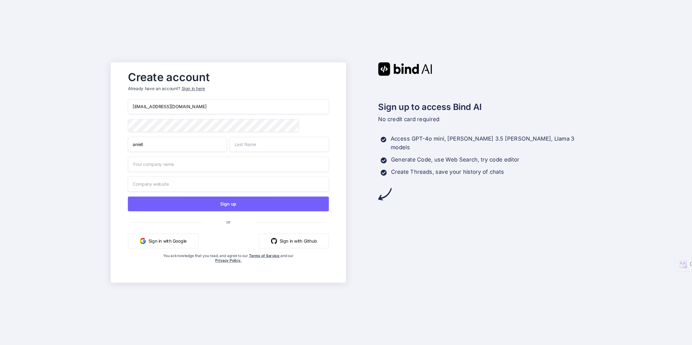
type input "aniell"
click at [298, 147] on input "text" at bounding box center [279, 144] width 99 height 15
type input "coll"
click at [244, 171] on input "text" at bounding box center [228, 164] width 201 height 15
type input "efall"
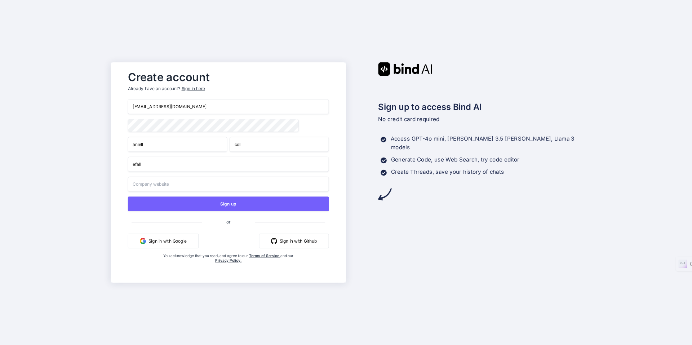
click at [212, 182] on input "text" at bounding box center [228, 184] width 201 height 15
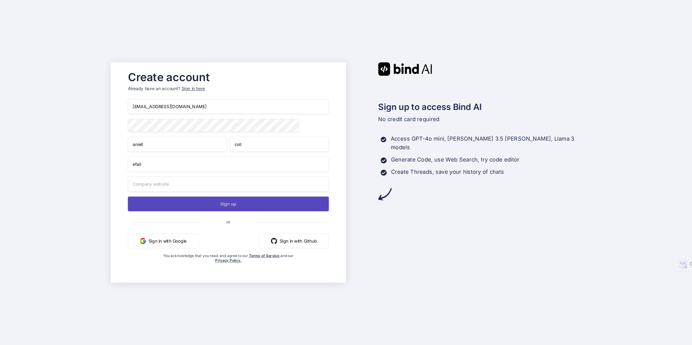
click at [222, 208] on button "Sign up" at bounding box center [228, 204] width 201 height 15
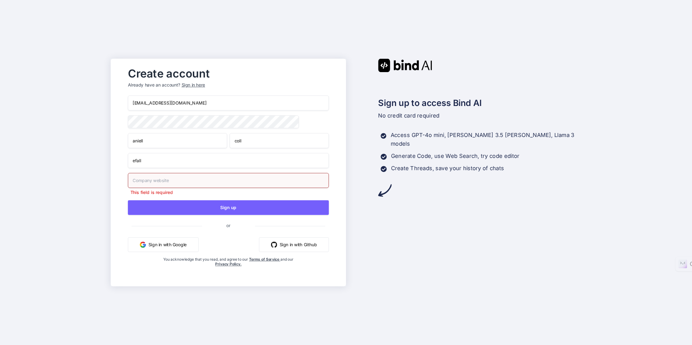
click at [201, 182] on input "text" at bounding box center [228, 180] width 201 height 15
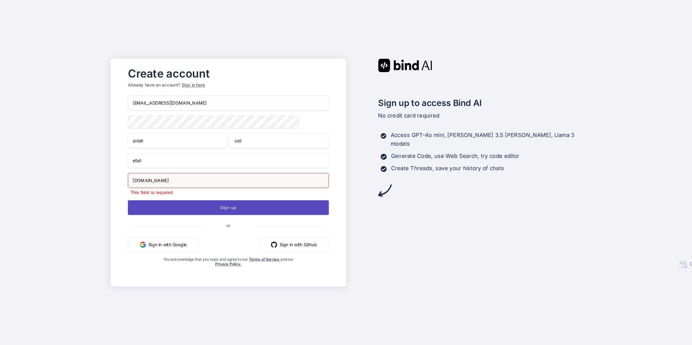
type input "www.efallmostobonus.it"
click at [202, 213] on div "collaroaniello@outlook.it aniell coll efall www.efallmostobonus.it This field i…" at bounding box center [228, 189] width 201 height 186
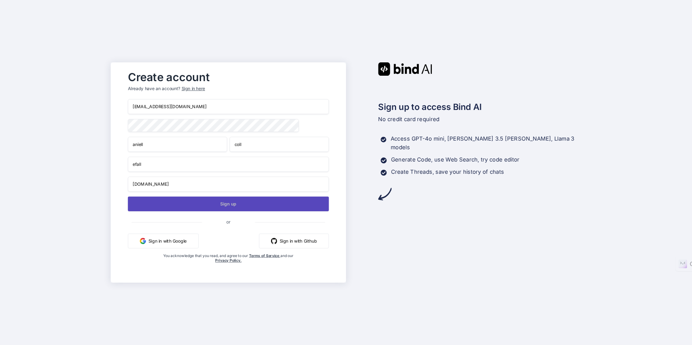
click at [308, 207] on button "Sign up" at bounding box center [228, 204] width 201 height 15
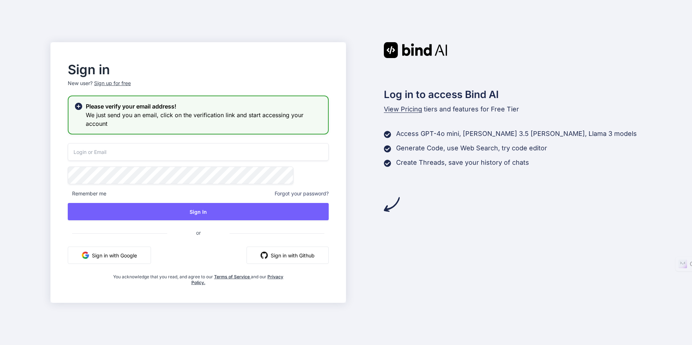
click at [159, 159] on input "email" at bounding box center [198, 152] width 261 height 18
type input "collaroaniello@outlook.it"
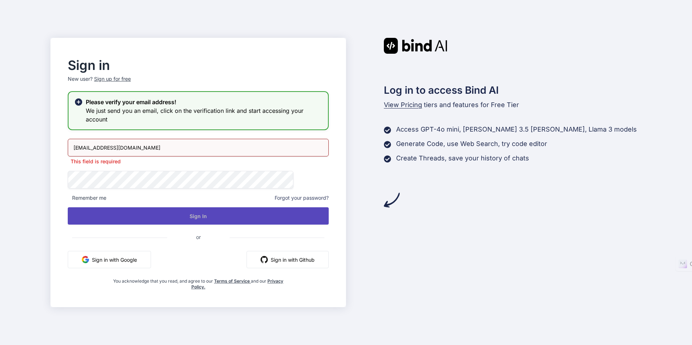
click at [207, 210] on button "Sign In" at bounding box center [198, 215] width 261 height 17
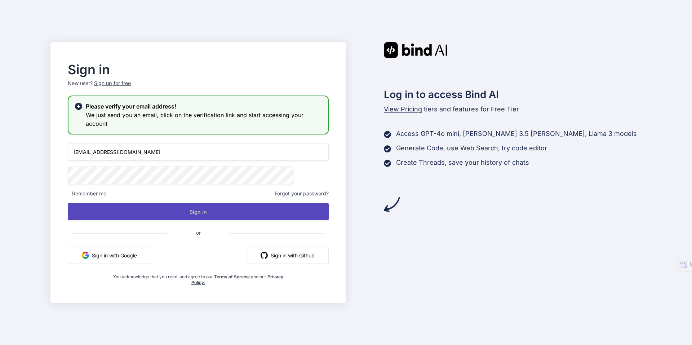
click at [274, 208] on button "Sign In" at bounding box center [198, 211] width 261 height 17
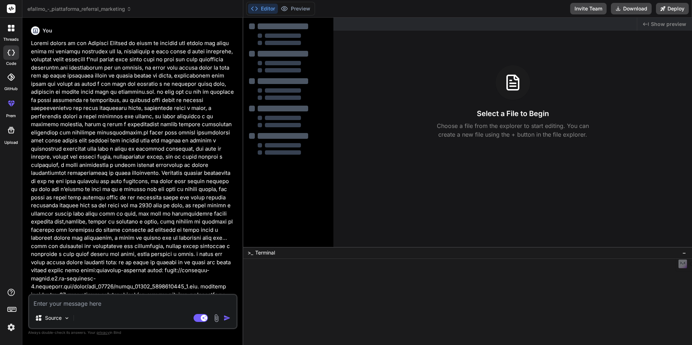
type textarea "x"
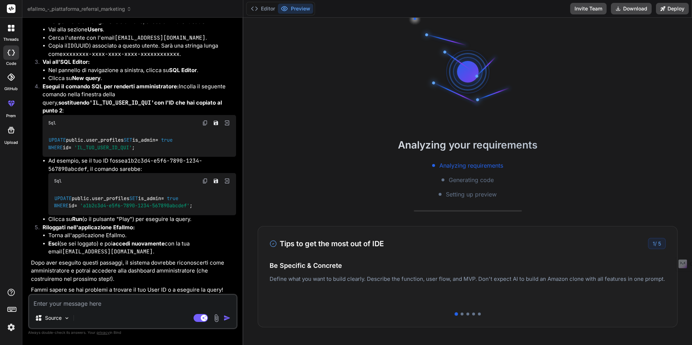
scroll to position [2353, 0]
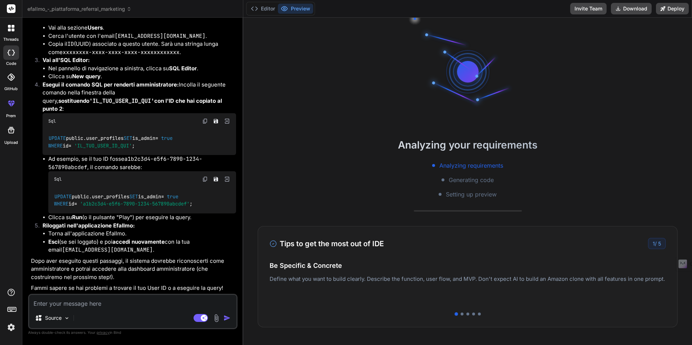
click at [72, 309] on div "Source Agent Mode. When this toggle is activated, AI automatically makes decisi…" at bounding box center [133, 311] width 210 height 35
click at [72, 299] on textarea at bounding box center [132, 301] width 207 height 13
type textarea "p"
type textarea "x"
type textarea "pu"
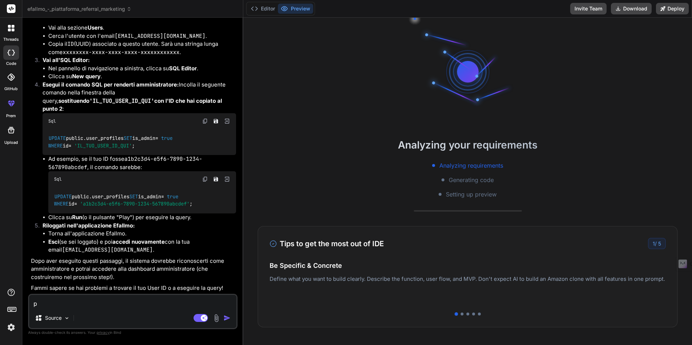
type textarea "x"
type textarea "puo"
type textarea "x"
type textarea "puoi"
type textarea "x"
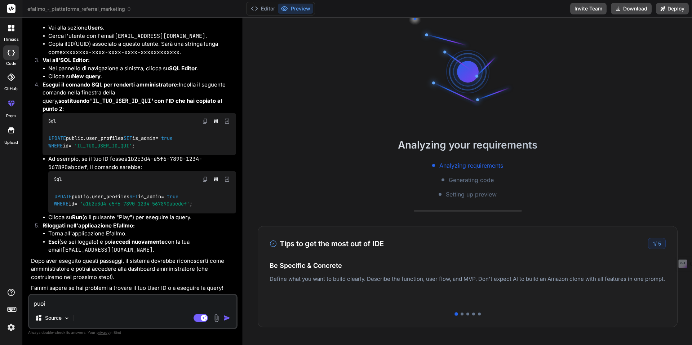
type textarea "puoi"
type textarea "x"
type textarea "puoi f"
type textarea "x"
type textarea "puoi fa"
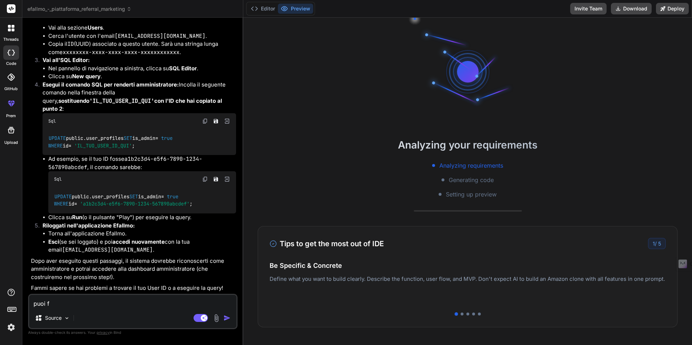
type textarea "x"
type textarea "puoi far"
type textarea "x"
type textarea "puoi farl"
type textarea "x"
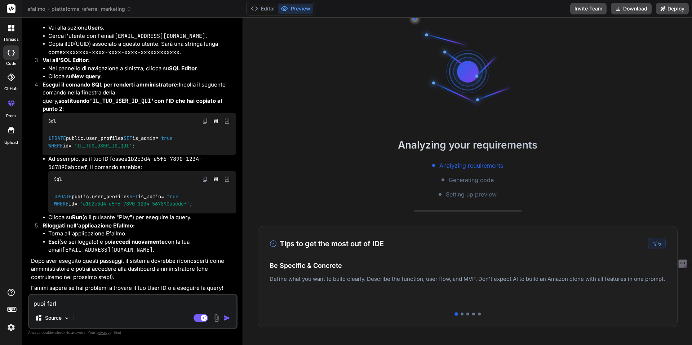
type textarea "[PERSON_NAME]"
type textarea "x"
type textarea "[PERSON_NAME]"
type textarea "x"
type textarea "puoi farlo t"
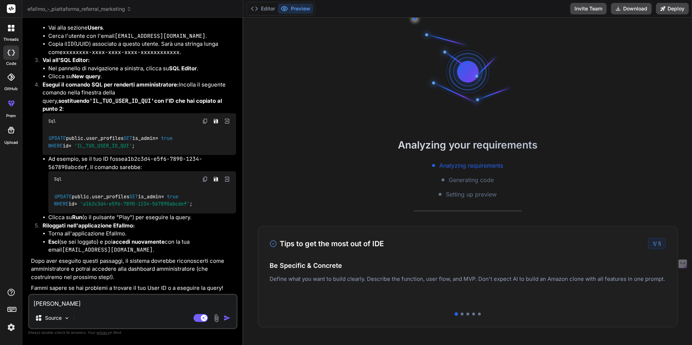
type textarea "x"
type textarea "puoi farlo tu"
type textarea "x"
type textarea "puoi farlo tu?"
type textarea "x"
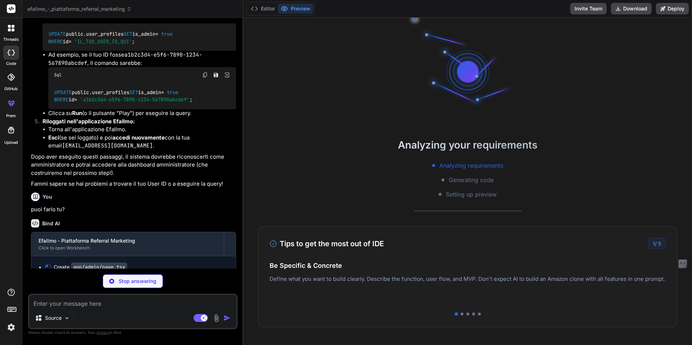
scroll to position [2359, 0]
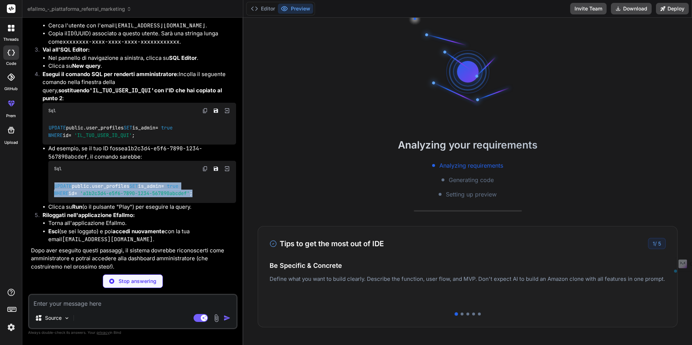
drag, startPoint x: 217, startPoint y: 197, endPoint x: 53, endPoint y: 184, distance: 163.8
click at [53, 184] on div "UPDATE public.user_profiles SET is_admin = true WHERE id = 'a1b2c3d4-e5f6-7890-…" at bounding box center [142, 190] width 188 height 26
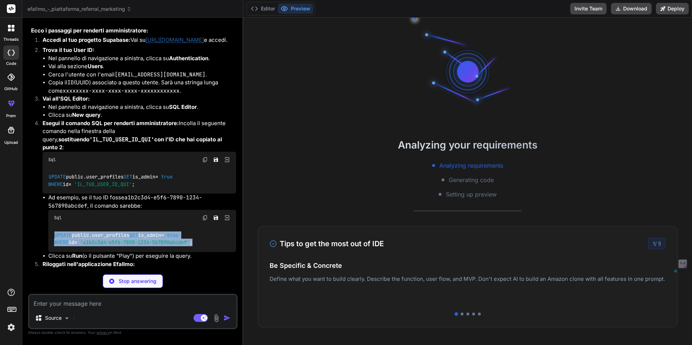
scroll to position [2323, 0]
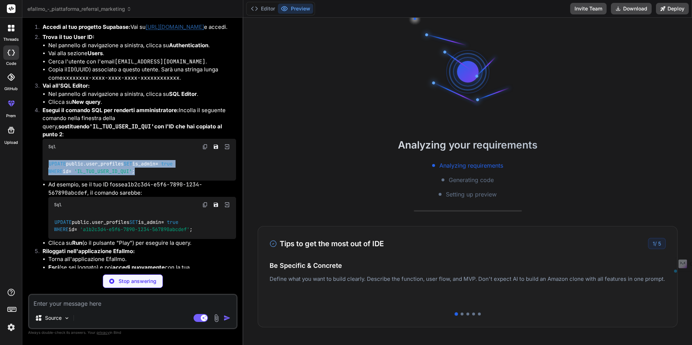
drag, startPoint x: 146, startPoint y: 168, endPoint x: 42, endPoint y: 155, distance: 105.1
click at [42, 155] on li "Esegui il comando SQL per renderti amministratore: Incolla il seguente comando …" at bounding box center [136, 176] width 199 height 141
copy code "UPDATE public.user_profiles SET is_admin = true WHERE id = 'IL_TUO_USER_ID_QUI'…"
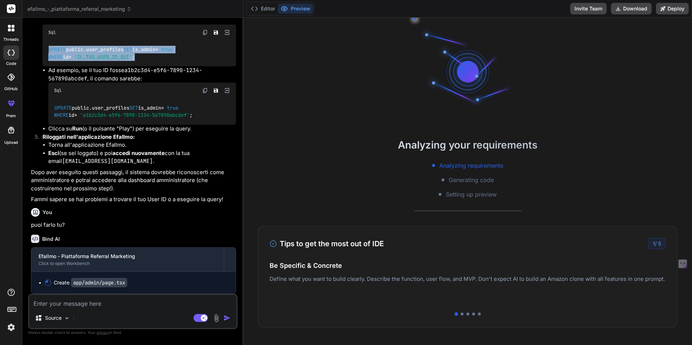
scroll to position [34, 0]
click at [119, 302] on textarea at bounding box center [132, 301] width 207 height 13
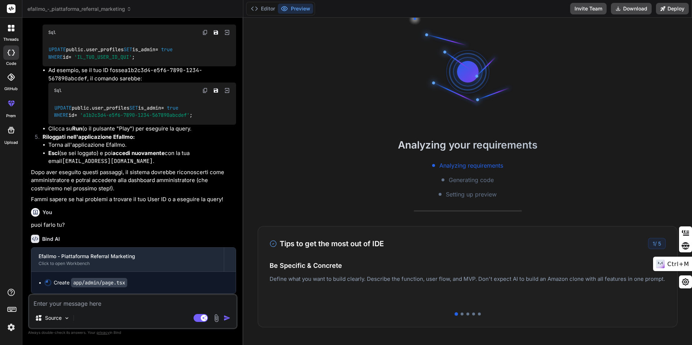
type textarea "x"
type textarea "n"
type textarea "x"
type textarea "no"
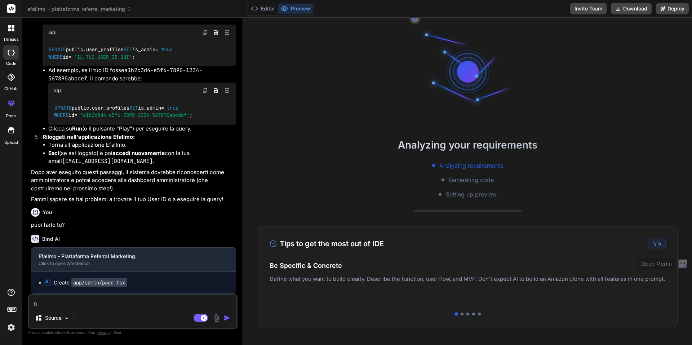
type textarea "x"
type textarea "non"
type textarea "x"
type textarea "non"
type textarea "x"
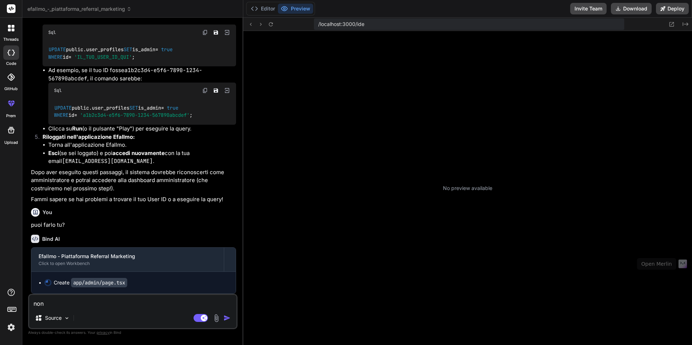
scroll to position [116, 0]
type textarea "non c"
type textarea "x"
type textarea "non c'"
type textarea "x"
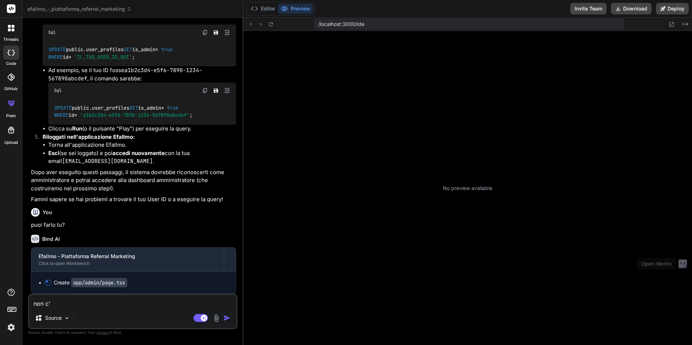
type textarea "non c'è"
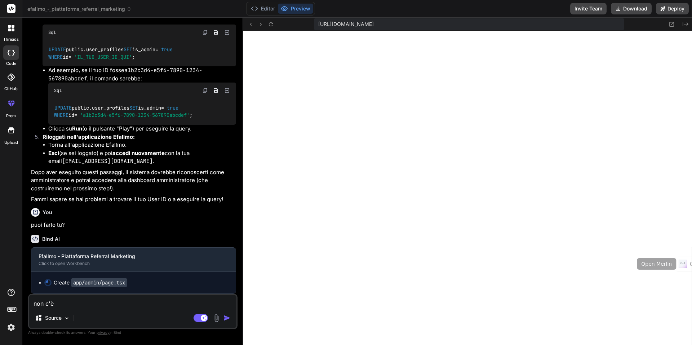
type textarea "x"
type textarea "non c'è"
type textarea "x"
type textarea "non c'è n"
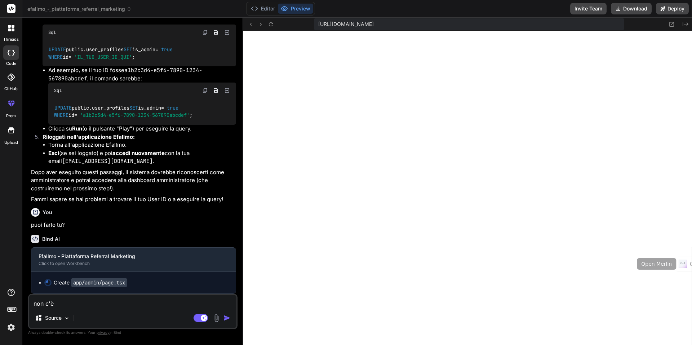
type textarea "x"
type textarea "non c'è ne"
type textarea "x"
type textarea "non c'è nes"
type textarea "x"
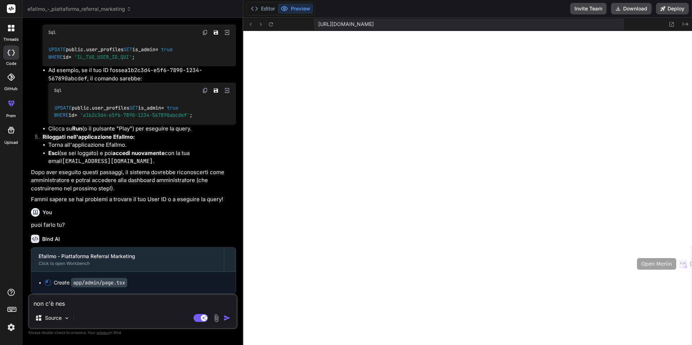
type textarea "non c'è ness"
type textarea "x"
type textarea "non c'è nessu"
type textarea "x"
type textarea "non c'è nessun"
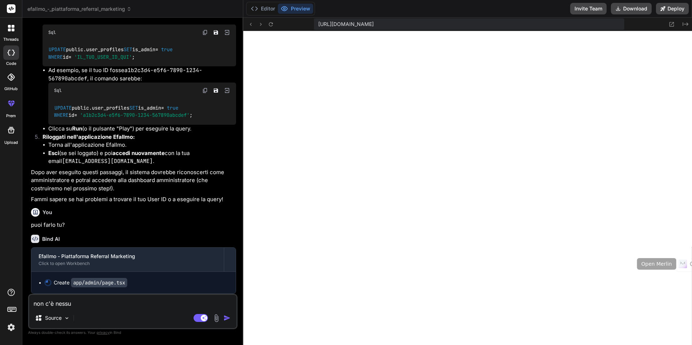
type textarea "x"
type textarea "non c'è nessuna"
type textarea "x"
type textarea "non c'è nessuna"
type textarea "x"
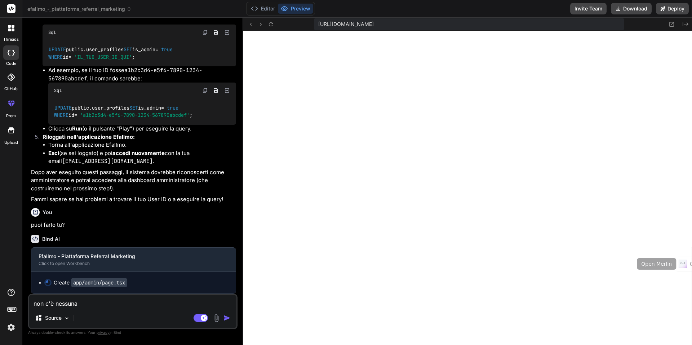
type textarea "non c'è nessuna t"
type textarea "x"
type textarea "non c'è nessuna ta"
type textarea "x"
type textarea "non c'è nessuna tab"
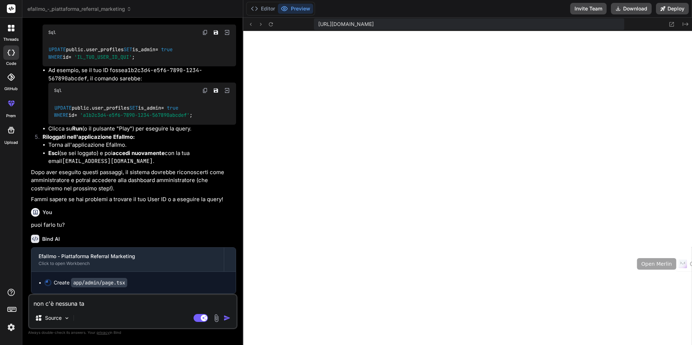
type textarea "x"
type textarea "non c'è nessuna tabe"
type textarea "x"
type textarea "non c'è nessuna tabel"
type textarea "x"
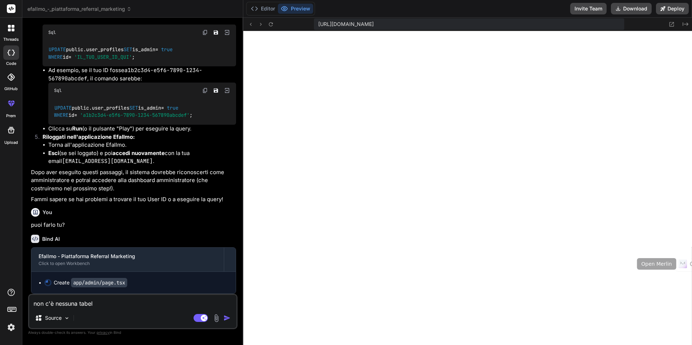
type textarea "non c'è nessuna tabell"
type textarea "x"
type textarea "non c'è nessuna tabella"
type textarea "x"
type textarea "non c'è nessuna tabella"
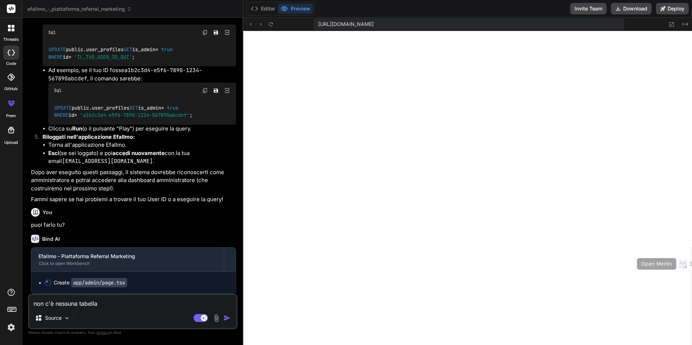
type textarea "x"
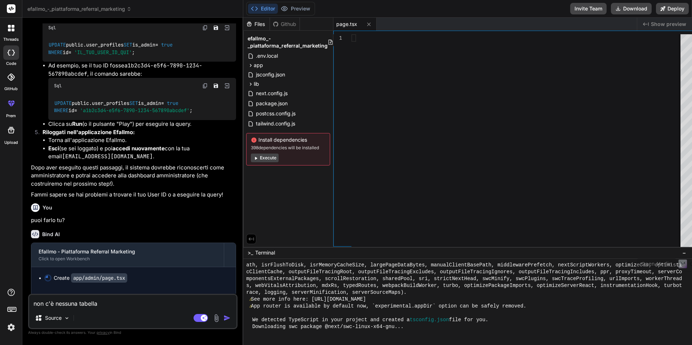
type textarea "non c'è nessuna tabella n"
type textarea "x"
type textarea "non c'è nessuna tabella"
type textarea "x"
type textarea "non c'è nessuna tabella n"
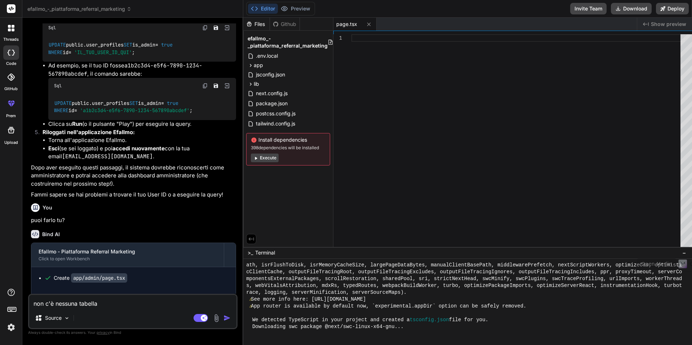
type textarea "x"
type textarea "non c'è nessuna tabella ne"
type textarea "x"
type textarea "non c'è nessuna tabella nel"
type textarea "x"
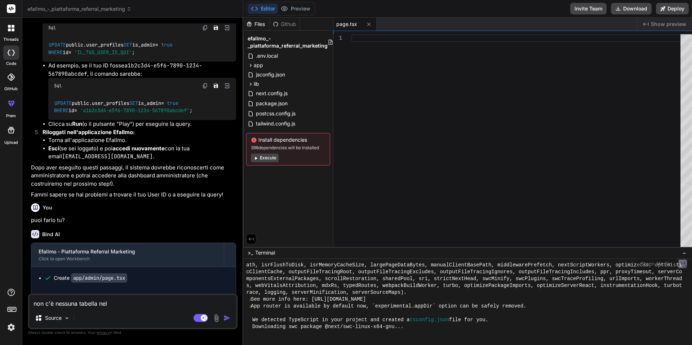
type textarea "non c'è nessuna tabella nel"
type textarea "x"
type textarea "non c'è nessuna tabella nel d"
type textarea "x"
type textarea "non c'è nessuna tabella nel da"
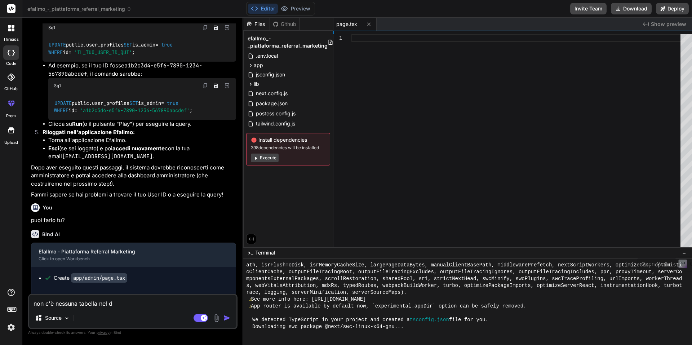
type textarea "x"
type textarea "non c'è nessuna tabella nel dat"
type textarea "x"
type textarea "non c'è nessuna tabella nel data"
type textarea "x"
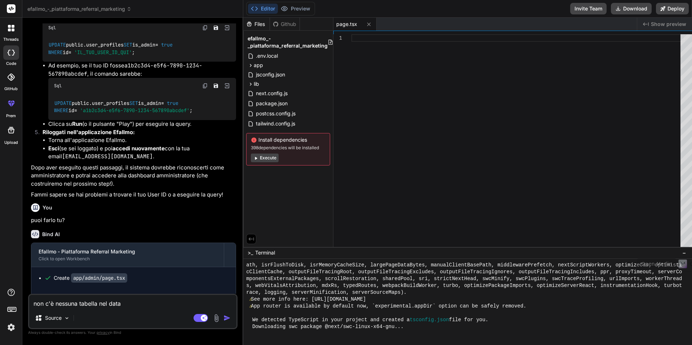
type textarea "non c'è nessuna tabella nel datav"
type textarea "x"
type textarea "non c'è nessuna tabella nel datava"
type textarea "x"
type textarea "non c'è nessuna tabella nel datav"
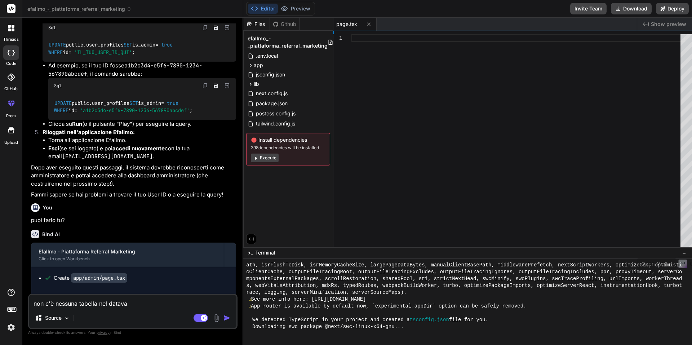
type textarea "x"
type textarea "non c'è nessuna tabella nel data"
type textarea "x"
type textarea "non c'è nessuna tabella nel datab"
type textarea "x"
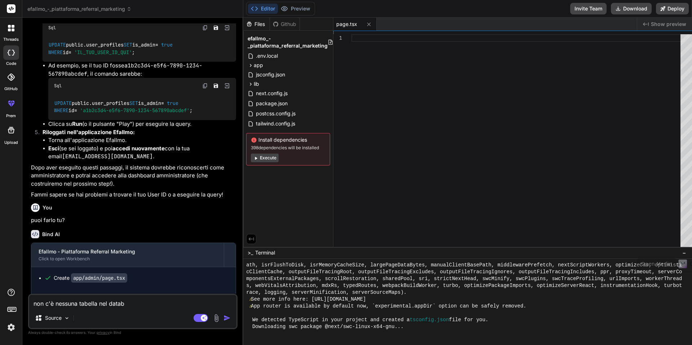
type textarea "non c'è nessuna tabella nel databa"
type textarea "x"
type textarea "non c'è nessuna tabella nel databas"
type textarea "x"
type textarea "non c'è nessuna tabella nel database"
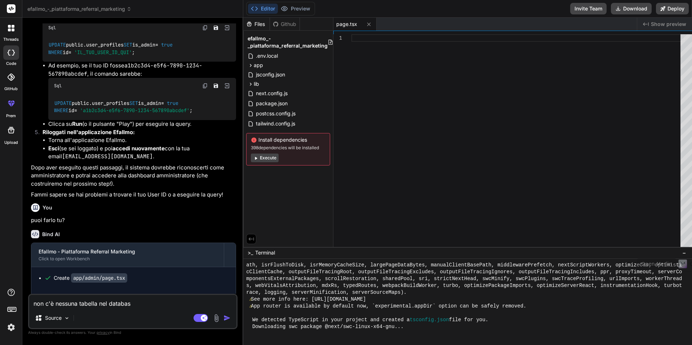
type textarea "x"
type textarea "non c'è nessuna tabella nel database"
click at [279, 158] on button "Execute" at bounding box center [265, 158] width 28 height 9
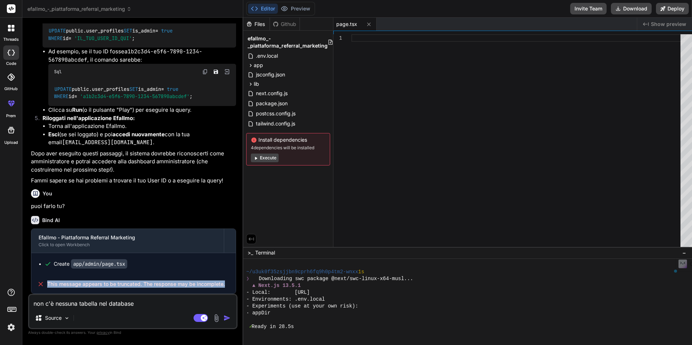
scroll to position [685, 0]
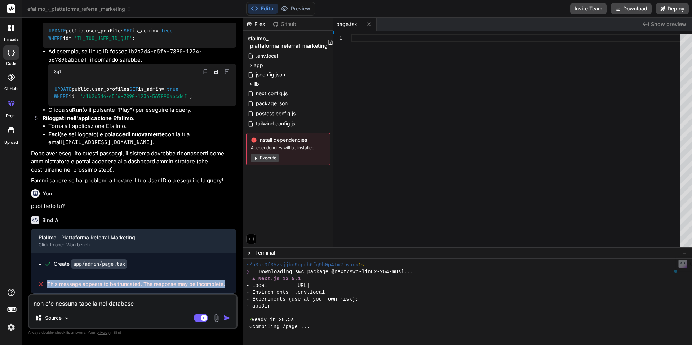
drag, startPoint x: 230, startPoint y: 283, endPoint x: 41, endPoint y: 279, distance: 189.7
click at [41, 279] on div "This message appears to be truncated. The response may be incomplete." at bounding box center [133, 284] width 204 height 19
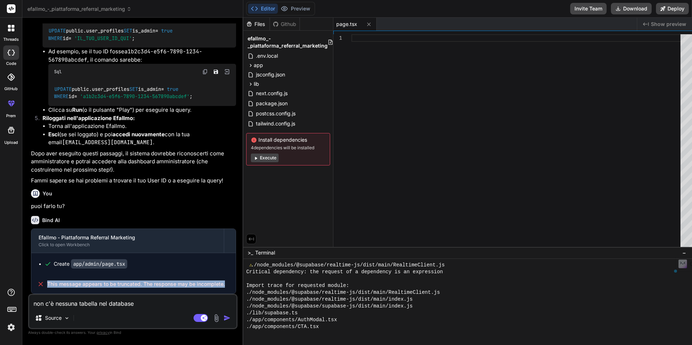
scroll to position [836, 0]
click at [279, 159] on button "Execute" at bounding box center [265, 158] width 28 height 9
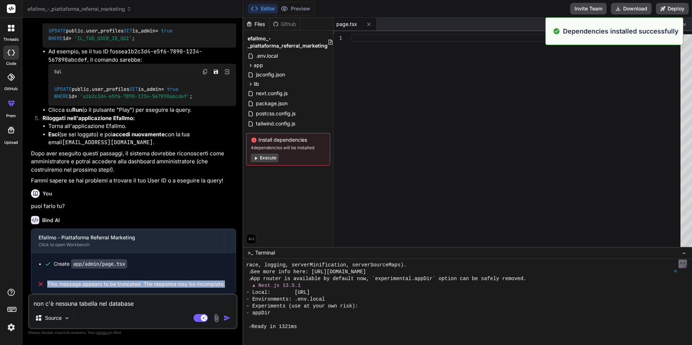
scroll to position [1089, 0]
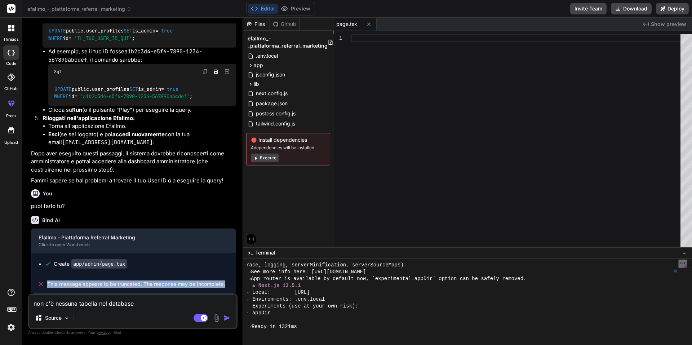
click at [279, 156] on button "Execute" at bounding box center [265, 158] width 28 height 9
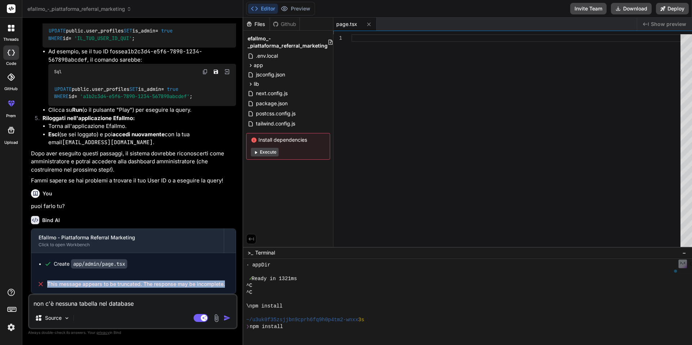
type textarea "x"
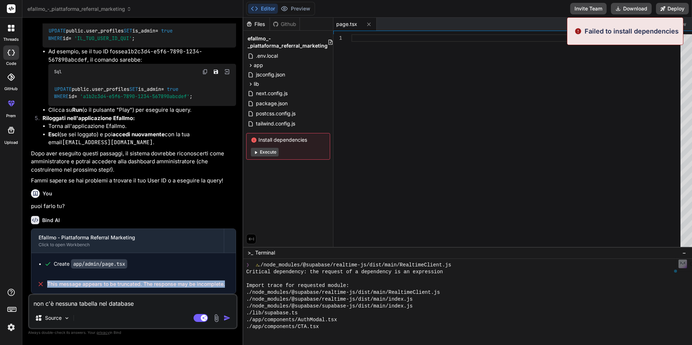
scroll to position [1946, 0]
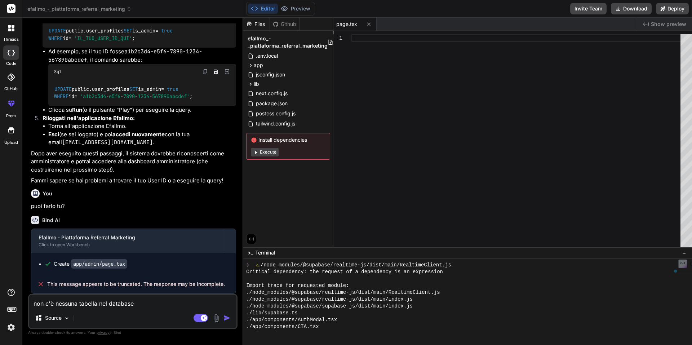
drag, startPoint x: 534, startPoint y: 10, endPoint x: 351, endPoint y: 11, distance: 183.2
click at [378, 13] on div "Editor Preview Invite Team Download Deploy" at bounding box center [467, 9] width 449 height 18
click at [313, 9] on button "Preview" at bounding box center [295, 9] width 35 height 10
click at [278, 8] on button "Editor" at bounding box center [263, 9] width 30 height 10
click at [146, 303] on textarea "non c'è nessuna tabella nel database" at bounding box center [132, 301] width 207 height 13
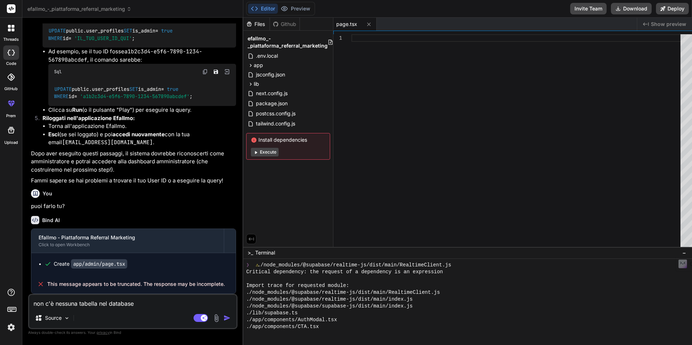
type textarea "non c'è nessuna tabella nel database"
type textarea "x"
type textarea "non c'è nessuna tabella nel database e"
type textarea "x"
type textarea "non c'è nessuna tabella nel database e"
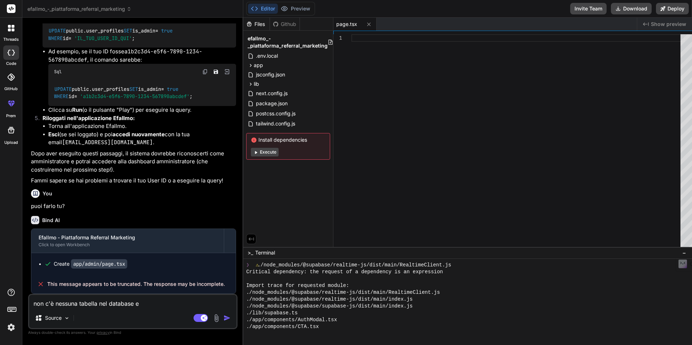
type textarea "x"
type textarea "non c'è nessuna tabella nel database e n"
type textarea "x"
type textarea "non c'è nessuna tabella nel database e no"
type textarea "x"
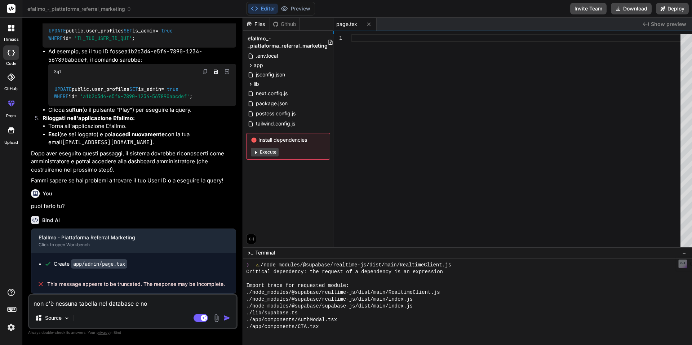
type textarea "non c'è nessuna tabella nel database e non"
type textarea "x"
type textarea "non c'è nessuna tabella nel database e non"
type textarea "x"
type textarea "non c'è nessuna tabella nel database e non v"
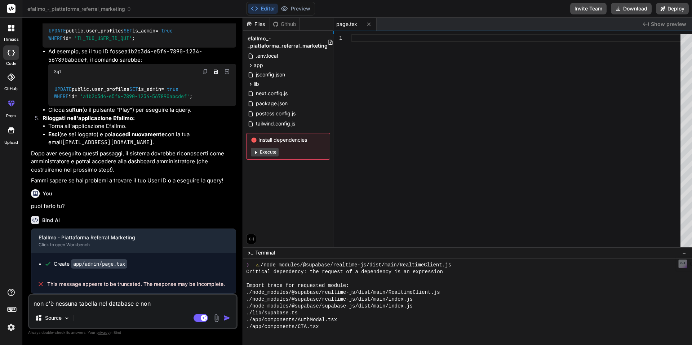
type textarea "x"
type textarea "non c'è nessuna tabella nel database e non vi"
type textarea "x"
type textarea "non c'è nessuna tabella nel database e non vis"
type textarea "x"
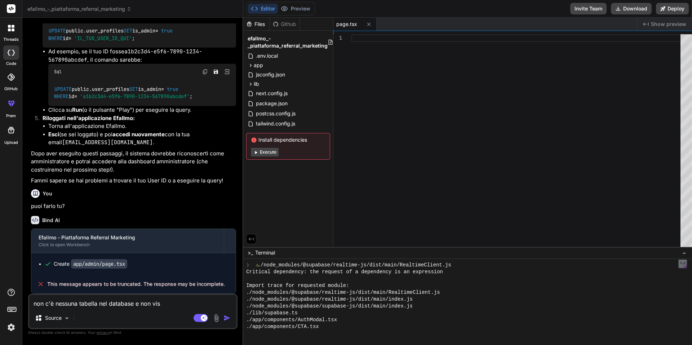
type textarea "non c'è nessuna tabella nel database e non visu"
type textarea "x"
type textarea "non c'è nessuna tabella nel database e non visua"
type textarea "x"
type textarea "non c'è nessuna tabella nel database e non visual"
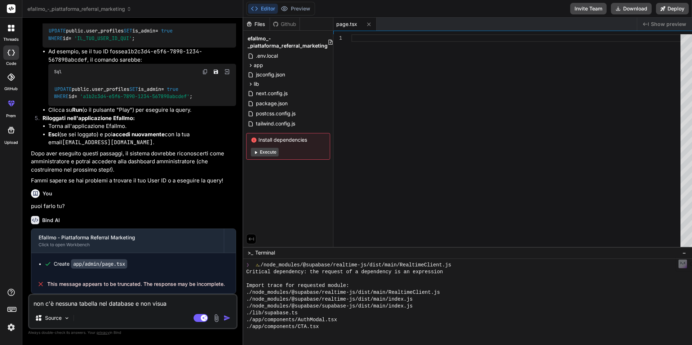
type textarea "x"
type textarea "non c'è nessuna tabella nel database e non visuali"
type textarea "x"
type textarea "non c'è nessuna tabella nel database e non visualiz"
type textarea "x"
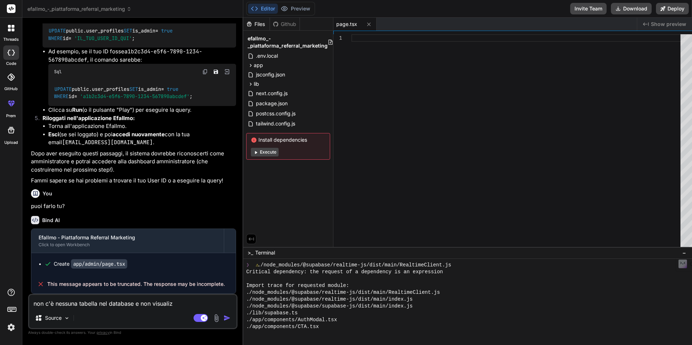
type textarea "non c'è nessuna tabella nel database e non visualizz"
type textarea "x"
type textarea "non c'è nessuna tabella nel database e non visualizzo"
type textarea "x"
type textarea "non c'è nessuna tabella nel database e non visualizzo"
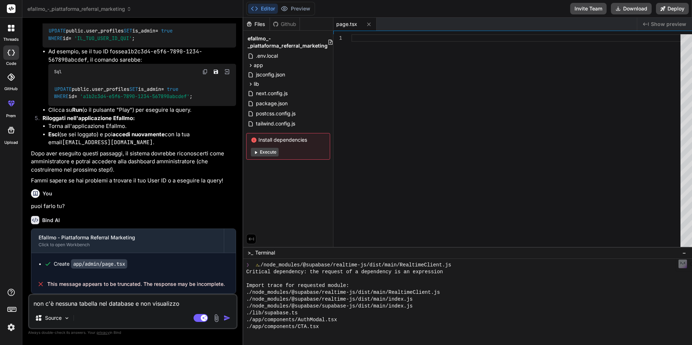
type textarea "x"
type textarea "non c'è nessuna tabella nel database e non visualizzo l"
type textarea "x"
type textarea "non c'è nessuna tabella nel database e non visualizzo l'"
type textarea "x"
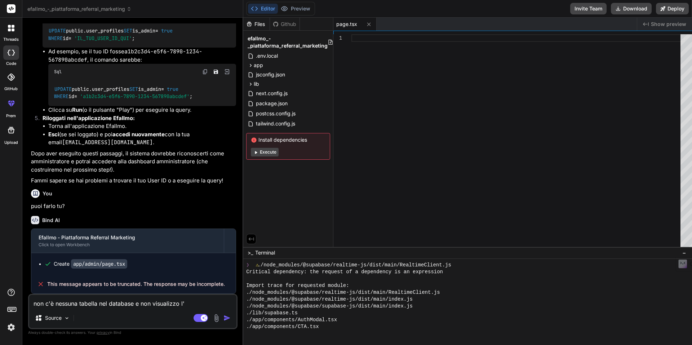
type textarea "non c'è nessuna tabella nel database e non visualizzo l'a"
type textarea "x"
type textarea "non c'è nessuna tabella nel database e non visualizzo l'an"
type textarea "x"
type textarea "non c'è nessuna tabella nel database e non visualizzo l'ant"
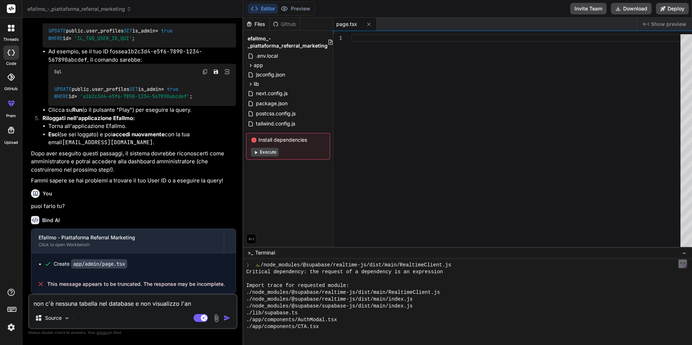
type textarea "x"
type textarea "non c'è nessuna tabella nel database e non visualizzo l'ante"
type textarea "x"
type textarea "non c'è nessuna tabella nel database e non visualizzo l'antep"
type textarea "x"
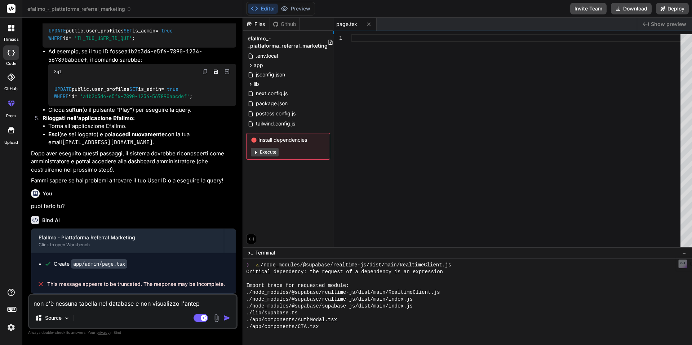
type textarea "non c'è nessuna tabella nel database e non visualizzo l'antepr"
type textarea "x"
type textarea "non c'è nessuna tabella nel database e non visualizzo l'antepri"
type textarea "x"
type textarea "non c'è nessuna tabella nel database e non visualizzo l'anteprim"
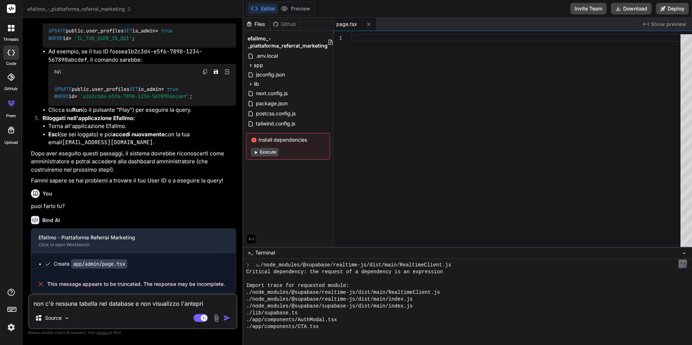
type textarea "x"
type textarea "non c'è nessuna tabella nel database e non visualizzo l'anteprima"
type textarea "x"
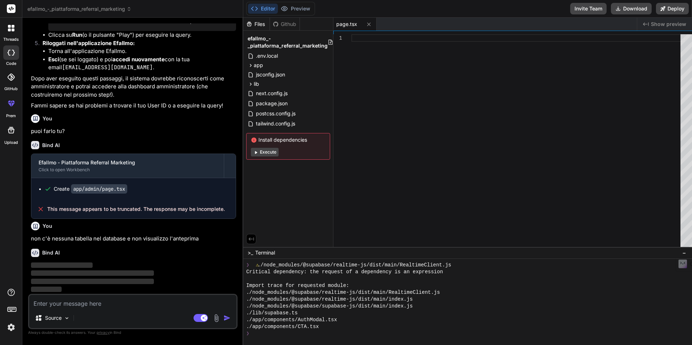
scroll to position [1932, 0]
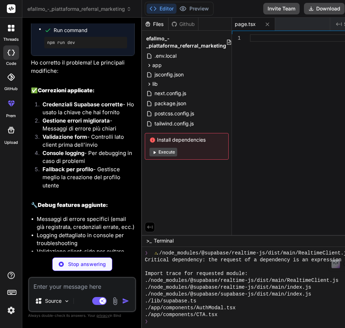
type textarea "x"
type textarea "q=80', 2100.00, '3 mesi', 'Uso Efallmo da 3 mesi e ha cambiato la mia situazion…"
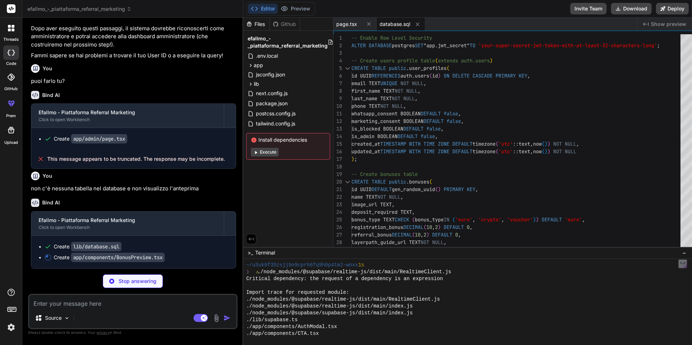
scroll to position [2561, 0]
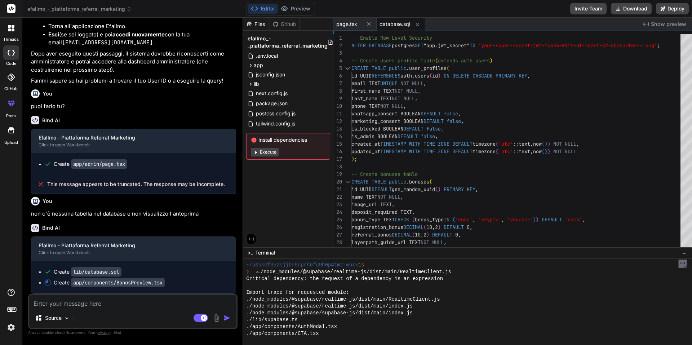
type textarea "x"
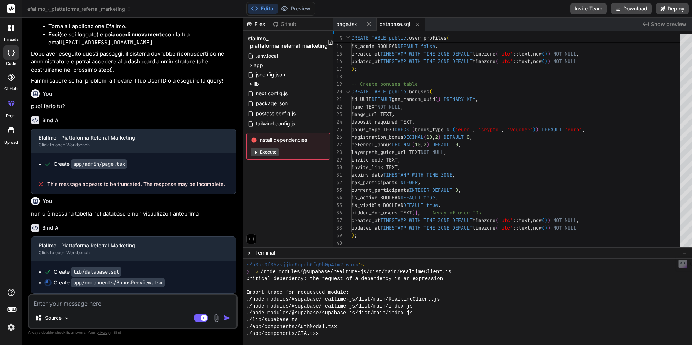
drag, startPoint x: 12, startPoint y: 105, endPoint x: 11, endPoint y: 98, distance: 6.6
click at [11, 98] on div at bounding box center [11, 103] width 17 height 17
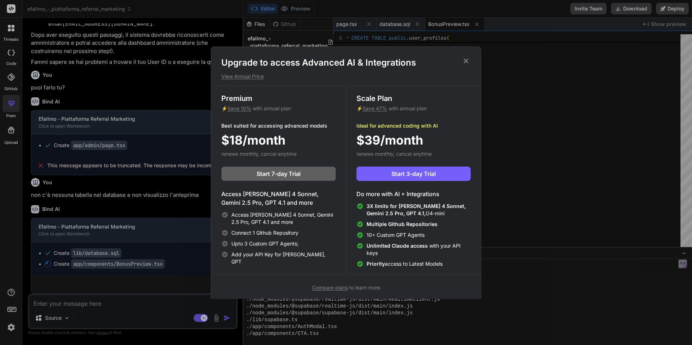
scroll to position [1925, 0]
click at [465, 61] on icon at bounding box center [466, 61] width 8 height 8
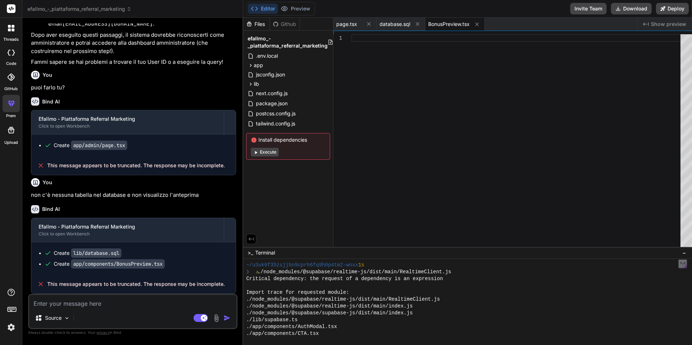
click at [279, 154] on button "Execute" at bounding box center [265, 152] width 28 height 9
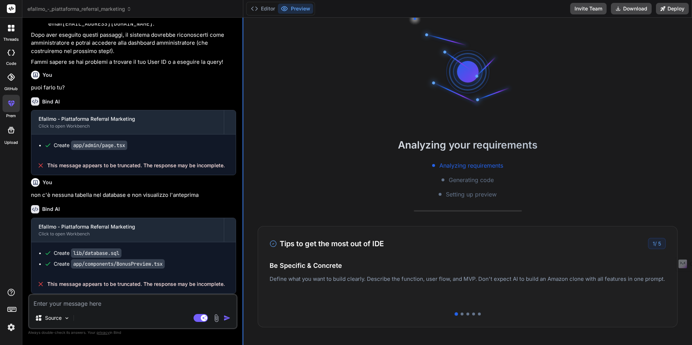
type textarea "x"
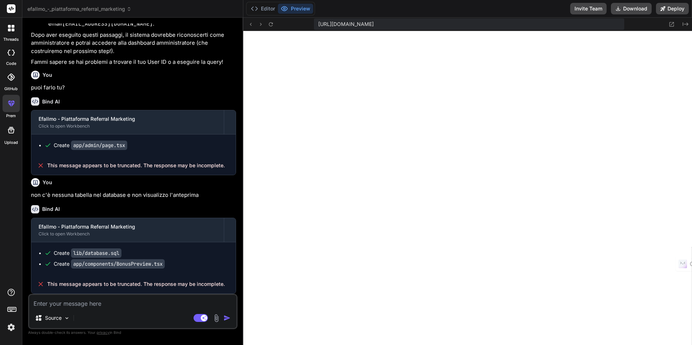
click at [96, 303] on textarea at bounding box center [132, 301] width 207 height 13
paste textarea "Unhandled Runtime Error Error: Unsupported Server Component type: {...} Call St…"
type textarea "Unhandled Runtime Error Error: Unsupported Server Component type: {...} Call St…"
type textarea "x"
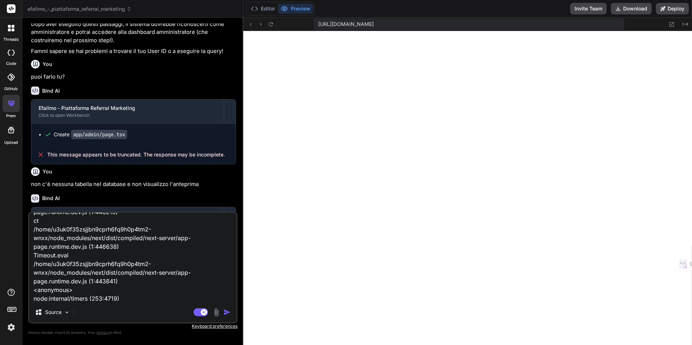
type textarea "Unhandled Runtime Error Error: Unsupported Server Component type: {...} Call St…"
click at [231, 310] on img "button" at bounding box center [227, 312] width 7 height 7
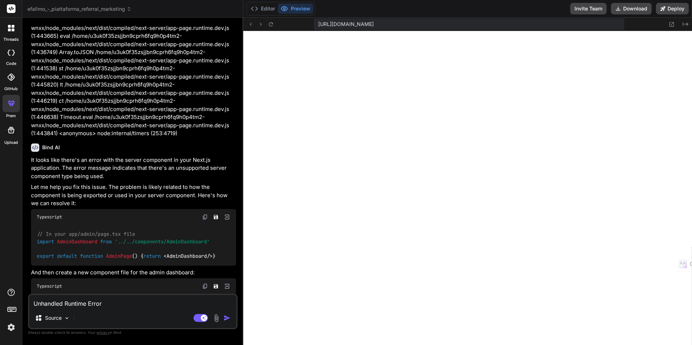
scroll to position [2884, 0]
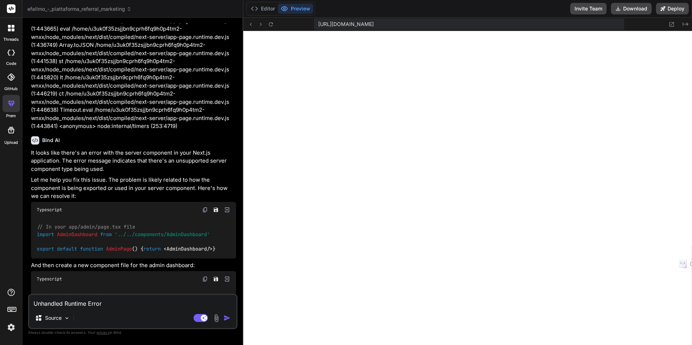
type textarea "x"
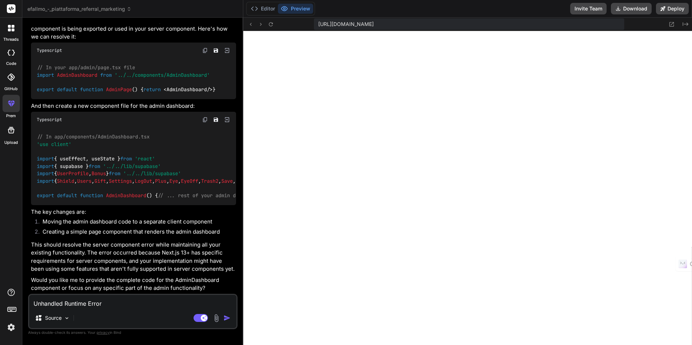
scroll to position [3074, 0]
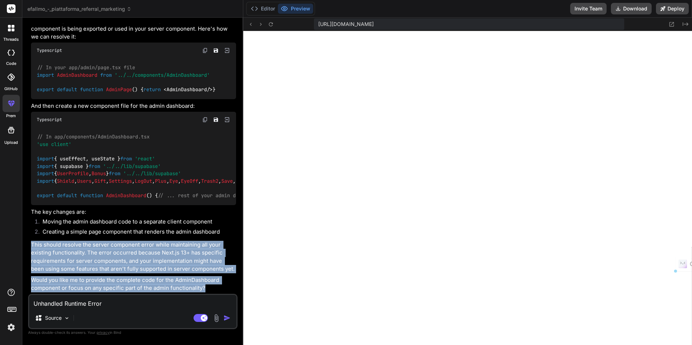
drag, startPoint x: 181, startPoint y: 290, endPoint x: 32, endPoint y: 246, distance: 155.5
click at [32, 246] on div "It looks like there's an error with the server component in your Next.js applic…" at bounding box center [133, 141] width 205 height 303
click at [174, 258] on p "This should resolve the server component error while maintaining all your exist…" at bounding box center [133, 257] width 205 height 32
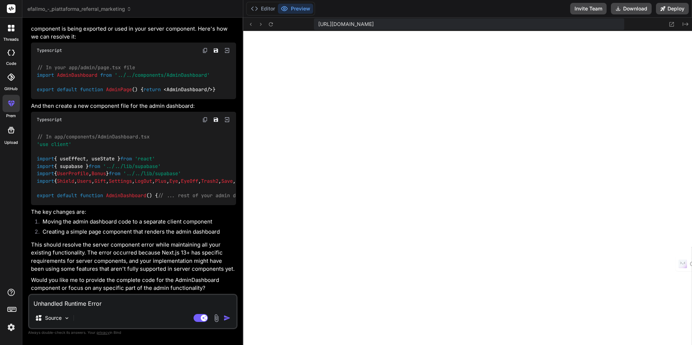
click at [112, 305] on textarea "Unhandled Runtime Error Error: Unsupported Server Component type: {...} Call St…" at bounding box center [132, 301] width 207 height 13
type textarea "r"
type textarea "x"
type textarea "ri"
type textarea "x"
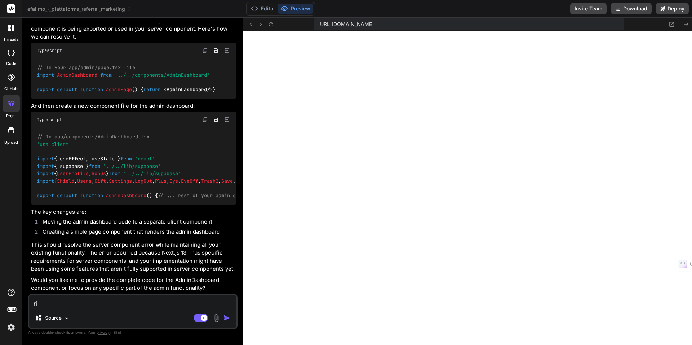
type textarea "ris"
type textarea "x"
type textarea "riso"
type textarea "x"
type textarea "risol"
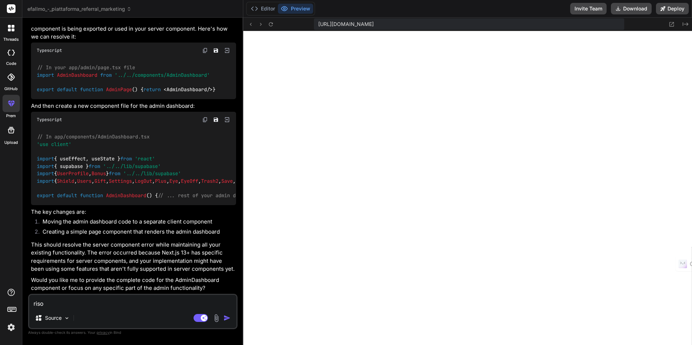
type textarea "x"
type textarea "risolv"
type textarea "x"
type textarea "risolvi"
type textarea "x"
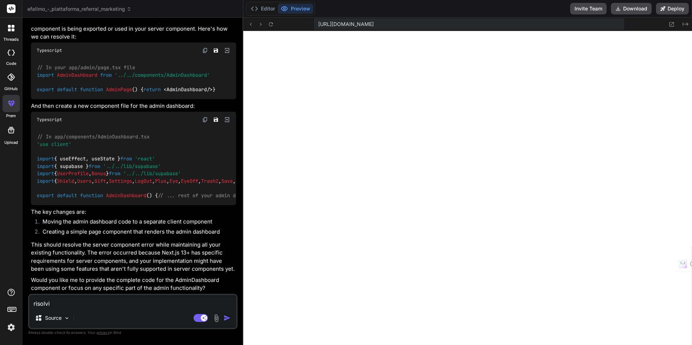
type textarea "risolvi"
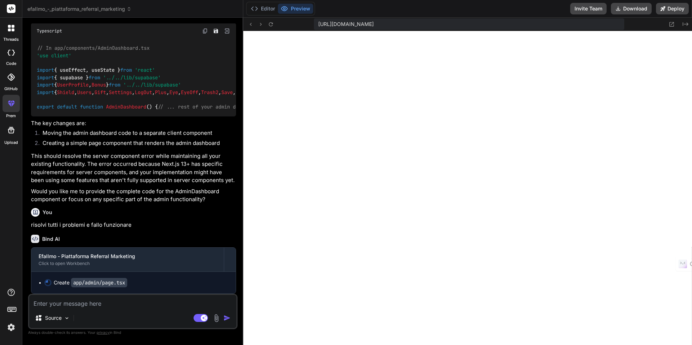
scroll to position [3182, 0]
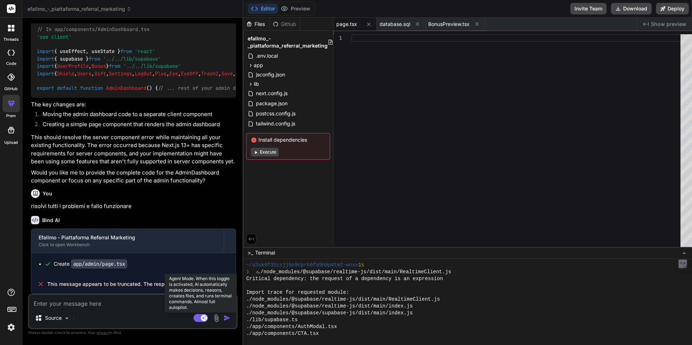
click at [208, 317] on rect at bounding box center [201, 318] width 14 height 8
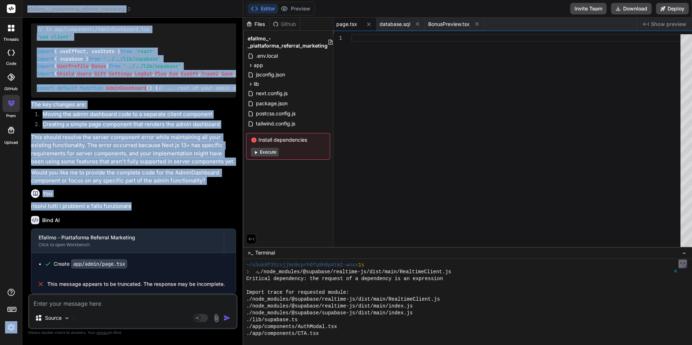
drag, startPoint x: 135, startPoint y: 207, endPoint x: 22, endPoint y: 207, distance: 112.9
click at [22, 207] on div "threads code GitHub prem Upload efallmo_-_piattaforma_referral_marketing Create…" at bounding box center [346, 172] width 692 height 345
click at [58, 209] on p "risolvi tutti i problemi e fallo funzionare" at bounding box center [133, 206] width 205 height 8
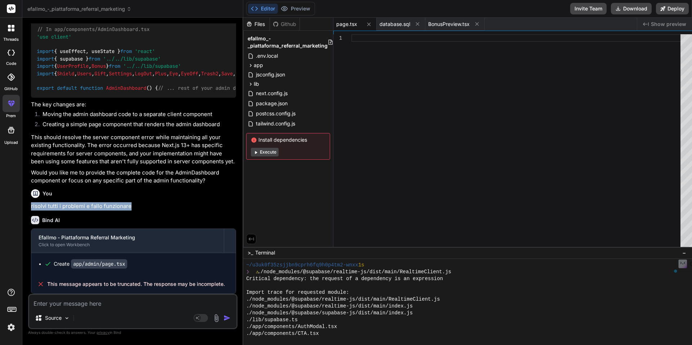
drag, startPoint x: 133, startPoint y: 204, endPoint x: 29, endPoint y: 205, distance: 104.2
click at [29, 205] on div "You Bind AI Efallmo - Piattaforma Referral Marketing Click to open Workbench Cr…" at bounding box center [133, 183] width 210 height 321
copy p "risolvi tutti i problemi e fallo funzionare"
click at [86, 304] on textarea at bounding box center [132, 301] width 207 height 13
paste textarea "risolvi tutti i problemi e fallo funzionare"
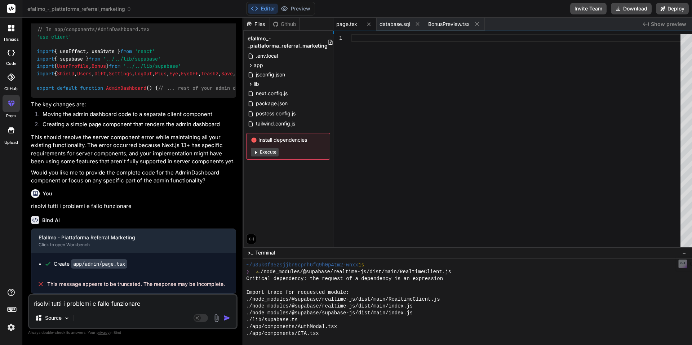
click at [231, 316] on img "button" at bounding box center [227, 317] width 7 height 7
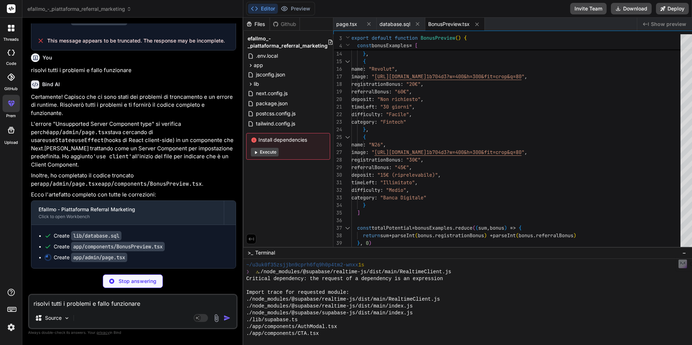
scroll to position [3409, 0]
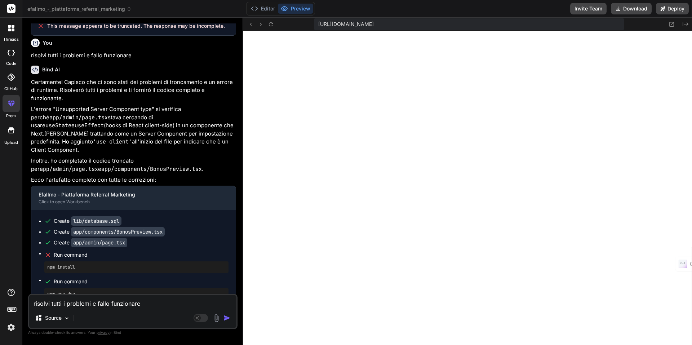
click at [101, 308] on textarea "risolvi tutti i problemi e fallo funzionare" at bounding box center [132, 301] width 207 height 13
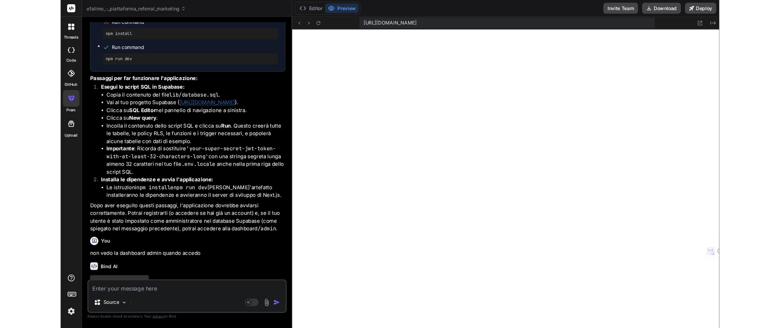
scroll to position [3675, 0]
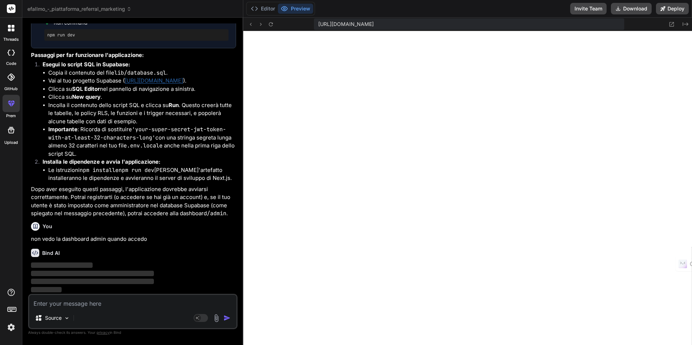
click at [622, 19] on div "[URL][DOMAIN_NAME]" at bounding box center [469, 24] width 310 height 12
click at [572, 20] on div "[URL][DOMAIN_NAME]" at bounding box center [469, 24] width 310 height 12
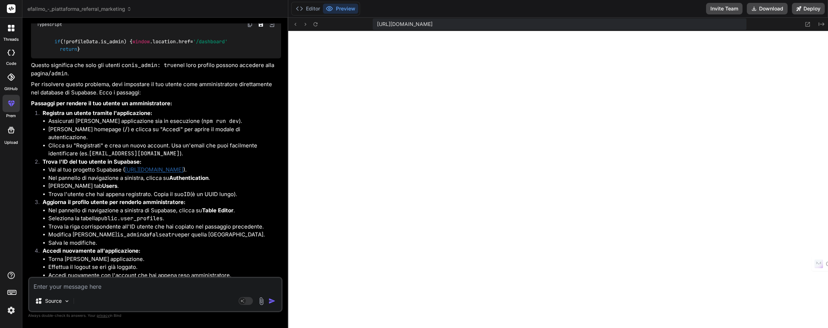
scroll to position [3849, 0]
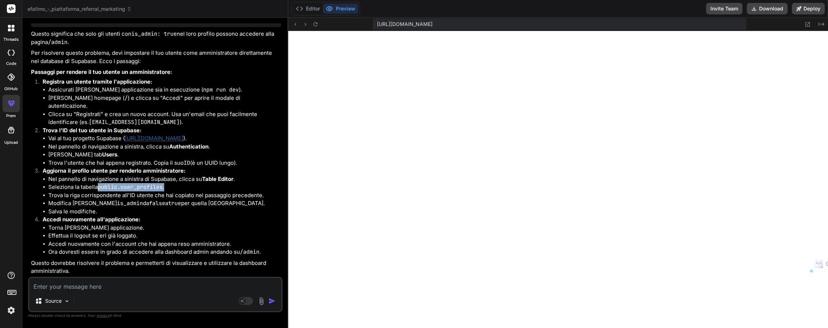
drag, startPoint x: 170, startPoint y: 188, endPoint x: 99, endPoint y: 189, distance: 71.0
click at [99, 189] on li "Seleziona la tabella public.user_profiles ." at bounding box center [164, 187] width 233 height 8
copy li "public.user_profiles ."
click at [77, 282] on textarea at bounding box center [155, 284] width 252 height 13
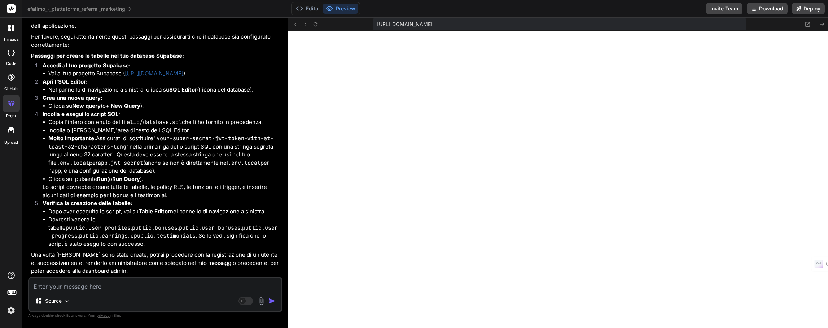
scroll to position [4173, 0]
click at [115, 287] on textarea at bounding box center [155, 284] width 252 height 13
click at [307, 10] on button "Editor" at bounding box center [308, 9] width 30 height 10
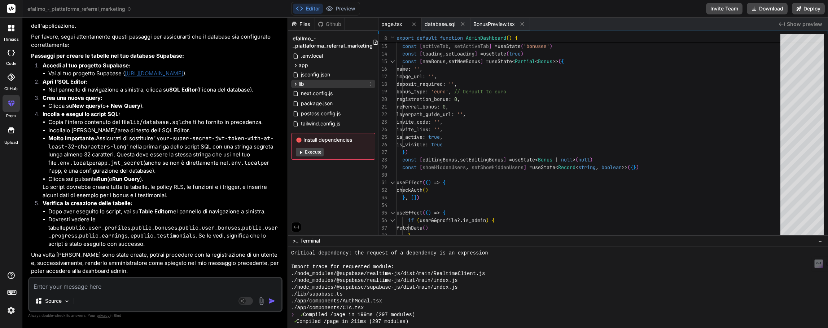
click at [293, 84] on icon at bounding box center [295, 84] width 6 height 6
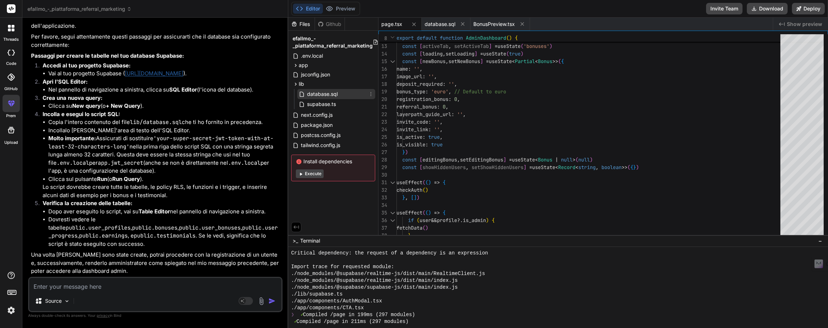
click at [323, 97] on span "database.sql" at bounding box center [322, 94] width 32 height 9
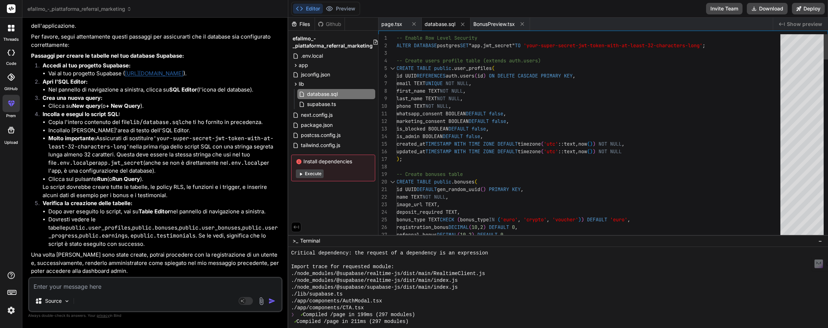
drag, startPoint x: 396, startPoint y: 36, endPoint x: 478, endPoint y: 132, distance: 126.6
click at [478, 132] on div "11 12 13 14 15 16 17 18 19 20 21 22 23 24 25 26 27 28 29 9 10 [PHONE_NUMBER] wh…" at bounding box center [602, 142] width 449 height 216
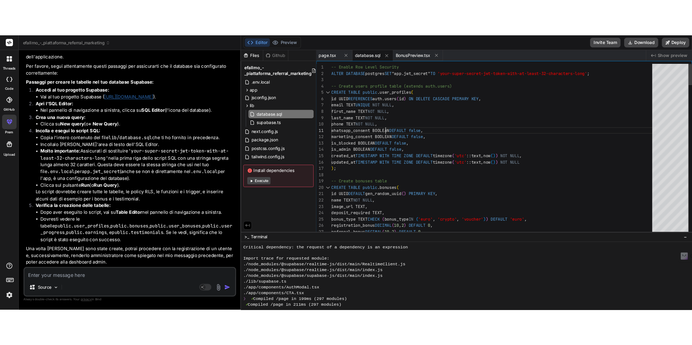
scroll to position [0, 0]
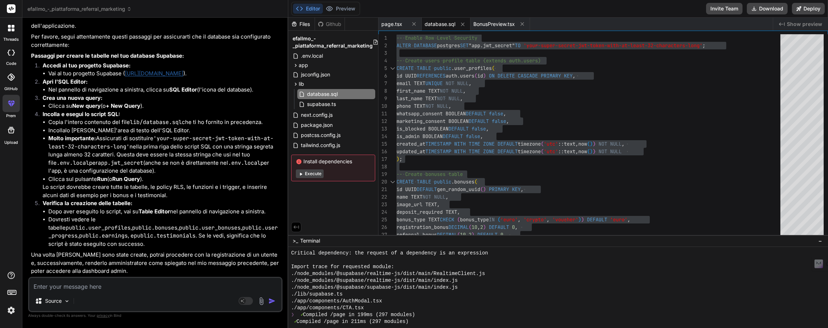
click at [99, 287] on textarea at bounding box center [155, 284] width 252 height 13
paste textarea "ERROR: 42501: permission denied to set parameter "app.jwt_secret""
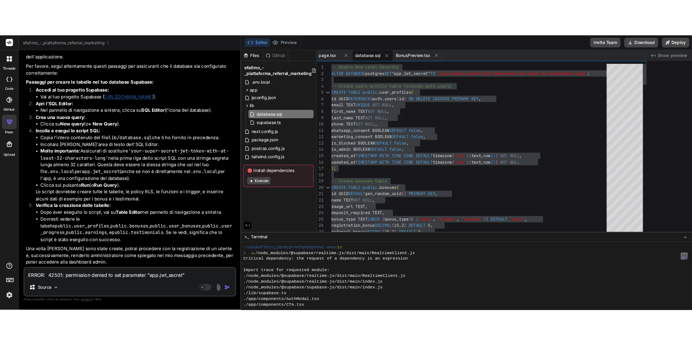
scroll to position [4335, 0]
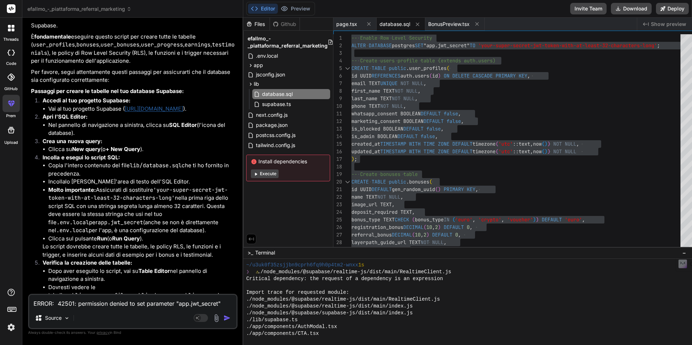
click at [231, 320] on img "button" at bounding box center [227, 317] width 7 height 7
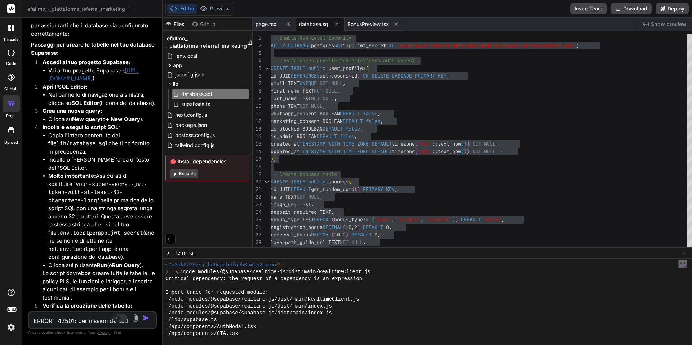
scroll to position [5837, 0]
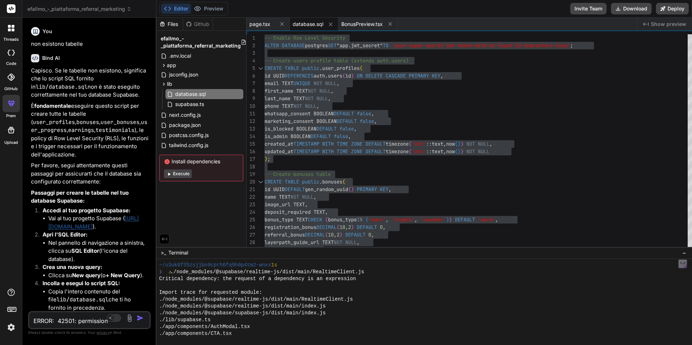
drag, startPoint x: 260, startPoint y: 100, endPoint x: 74, endPoint y: 98, distance: 186.8
click at [74, 98] on div "Bind AI Web Search Created with Pixso. Code Generator You Bind AI Efallmo - Pia…" at bounding box center [89, 181] width 134 height 327
drag, startPoint x: 166, startPoint y: 113, endPoint x: 115, endPoint y: 113, distance: 50.8
click at [115, 113] on div "Bind AI Web Search Created with Pixso. Code Generator You Bind AI Efallmo - Pia…" at bounding box center [89, 181] width 134 height 327
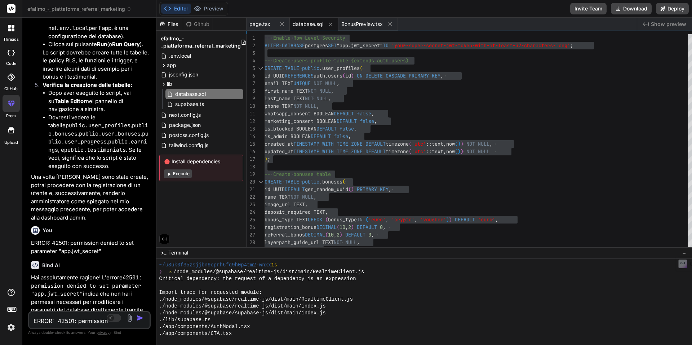
scroll to position [6223, 0]
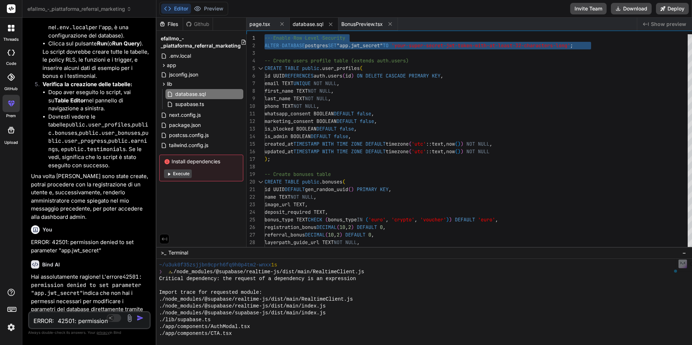
drag, startPoint x: 606, startPoint y: 43, endPoint x: 269, endPoint y: 38, distance: 336.5
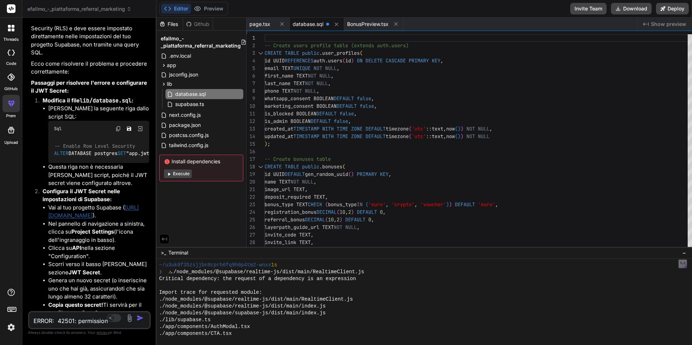
scroll to position [6584, 0]
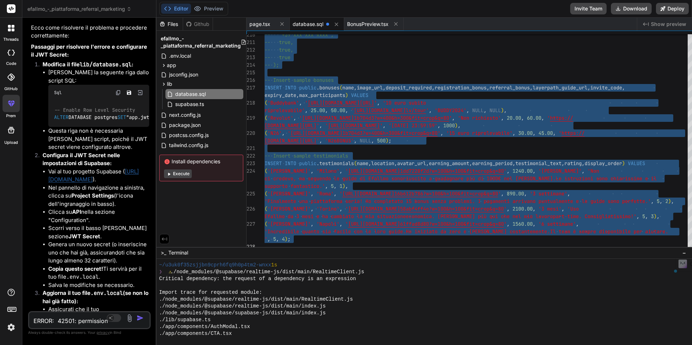
drag, startPoint x: 276, startPoint y: 46, endPoint x: 487, endPoint y: 266, distance: 305.0
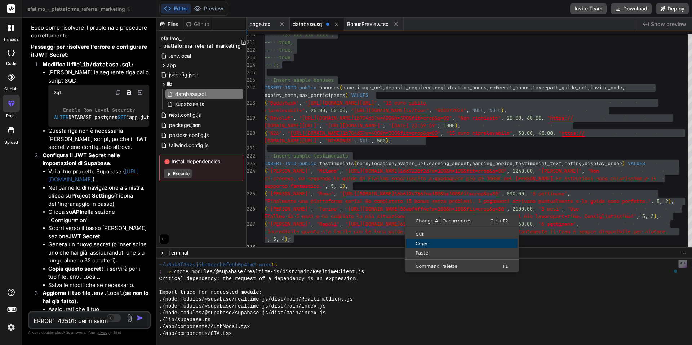
click at [441, 242] on span "Copy" at bounding box center [461, 243] width 111 height 5
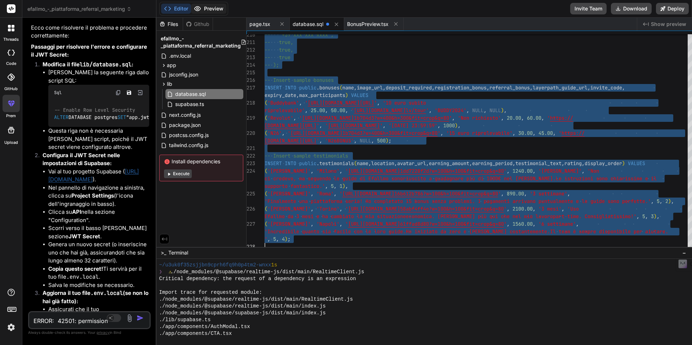
click at [216, 5] on button "Preview" at bounding box center [208, 9] width 35 height 10
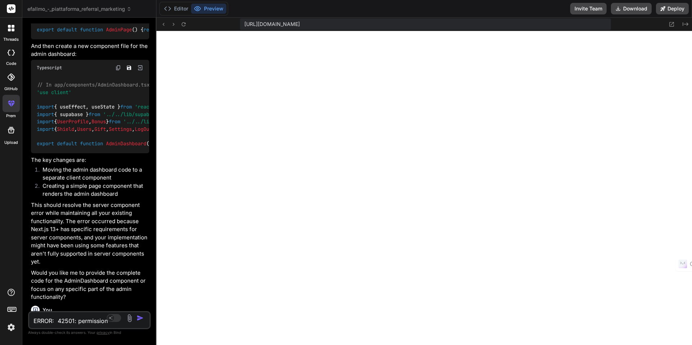
scroll to position [4240, 0]
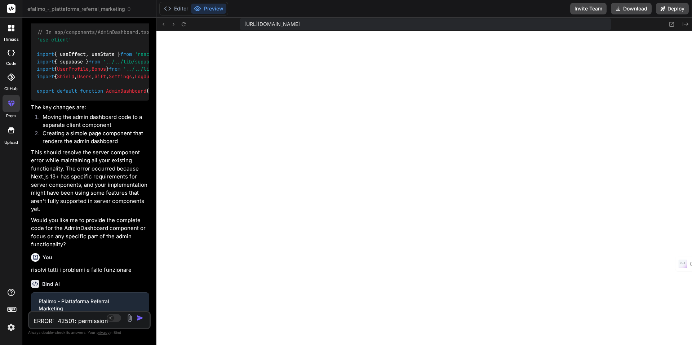
click at [67, 323] on textarea "ERROR: 42501: permission denied to set parameter "app.jwt_secret"" at bounding box center [79, 318] width 100 height 13
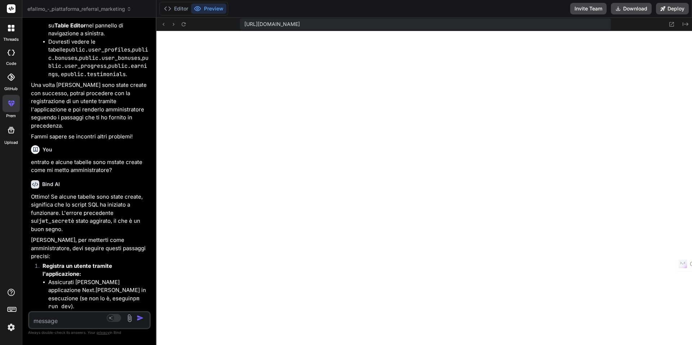
scroll to position [7218, 0]
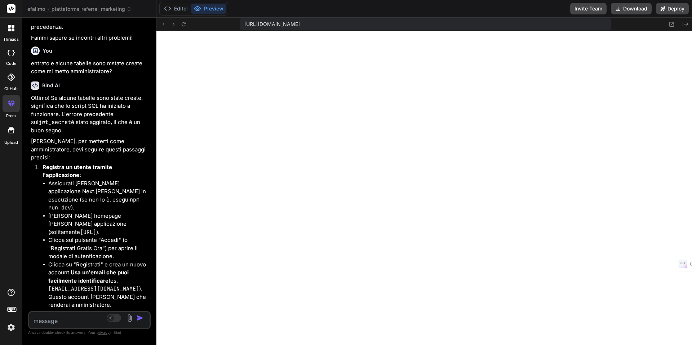
click at [504, 25] on div "[URL][DOMAIN_NAME]" at bounding box center [425, 24] width 371 height 12
click at [300, 23] on span "[URL][DOMAIN_NAME]" at bounding box center [272, 24] width 56 height 7
click at [78, 317] on textarea at bounding box center [79, 318] width 100 height 13
click at [65, 313] on textarea "non visualizo la dashboard amin, se sono" at bounding box center [79, 315] width 100 height 22
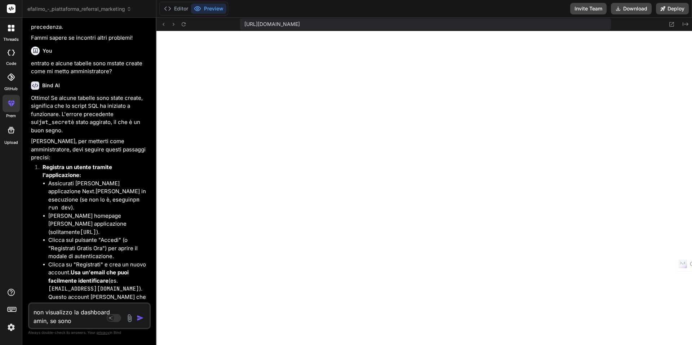
click at [76, 321] on textarea "non visualizzo la dashboard amin, se sono" at bounding box center [79, 315] width 100 height 22
click at [113, 315] on textarea "non visualizzo la dashboard amin, se sono" at bounding box center [79, 315] width 100 height 22
click at [81, 321] on textarea "non visualizzo la dashboard admin, se sono" at bounding box center [79, 315] width 100 height 22
click at [144, 317] on img "button" at bounding box center [140, 317] width 7 height 7
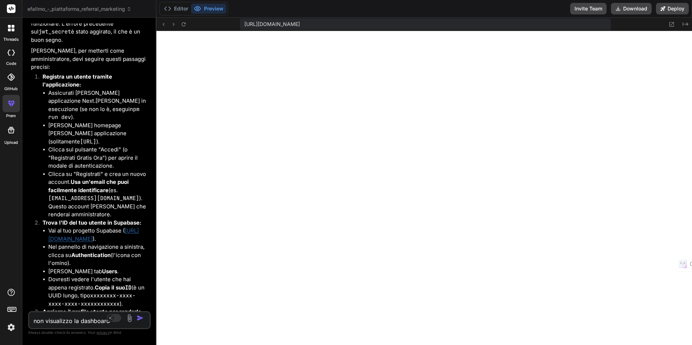
scroll to position [7309, 0]
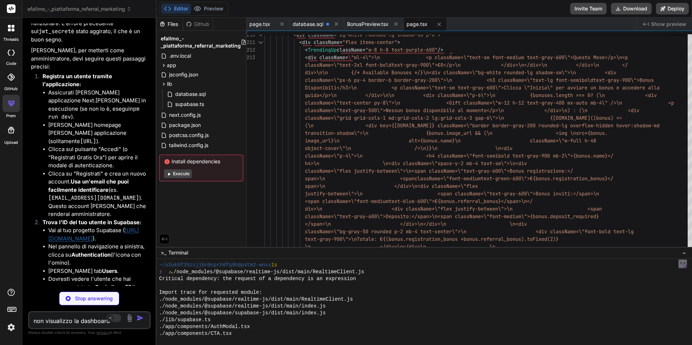
click at [188, 175] on button "Execute" at bounding box center [178, 173] width 28 height 9
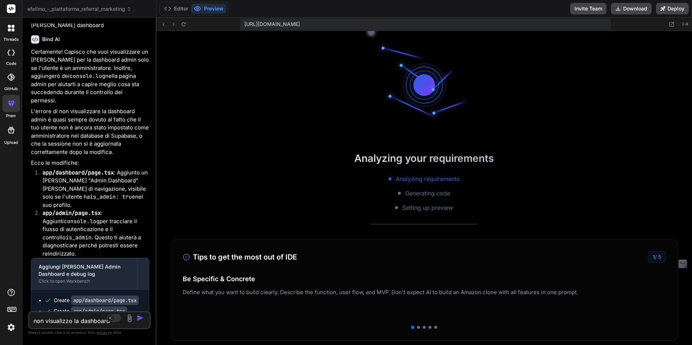
scroll to position [7897, 0]
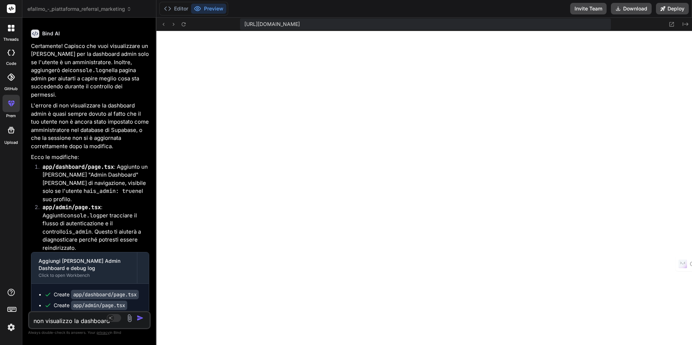
click at [87, 322] on textarea "non visualizzo la dashboard admin, se sono impostato come admin voglio visualiz…" at bounding box center [79, 318] width 100 height 13
paste textarea "Failed to compile ./app/dashboard/page.tsx NonErrorEmittedError: (Emitted value…"
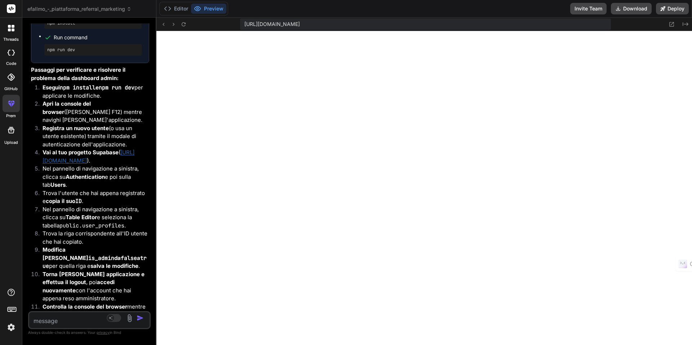
scroll to position [0, 0]
click at [167, 24] on icon at bounding box center [163, 24] width 6 height 6
click at [167, 26] on icon at bounding box center [163, 24] width 6 height 6
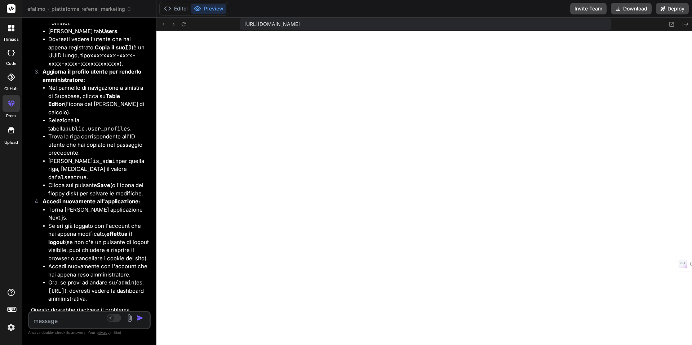
scroll to position [8285, 0]
